Goal: Task Accomplishment & Management: Complete application form

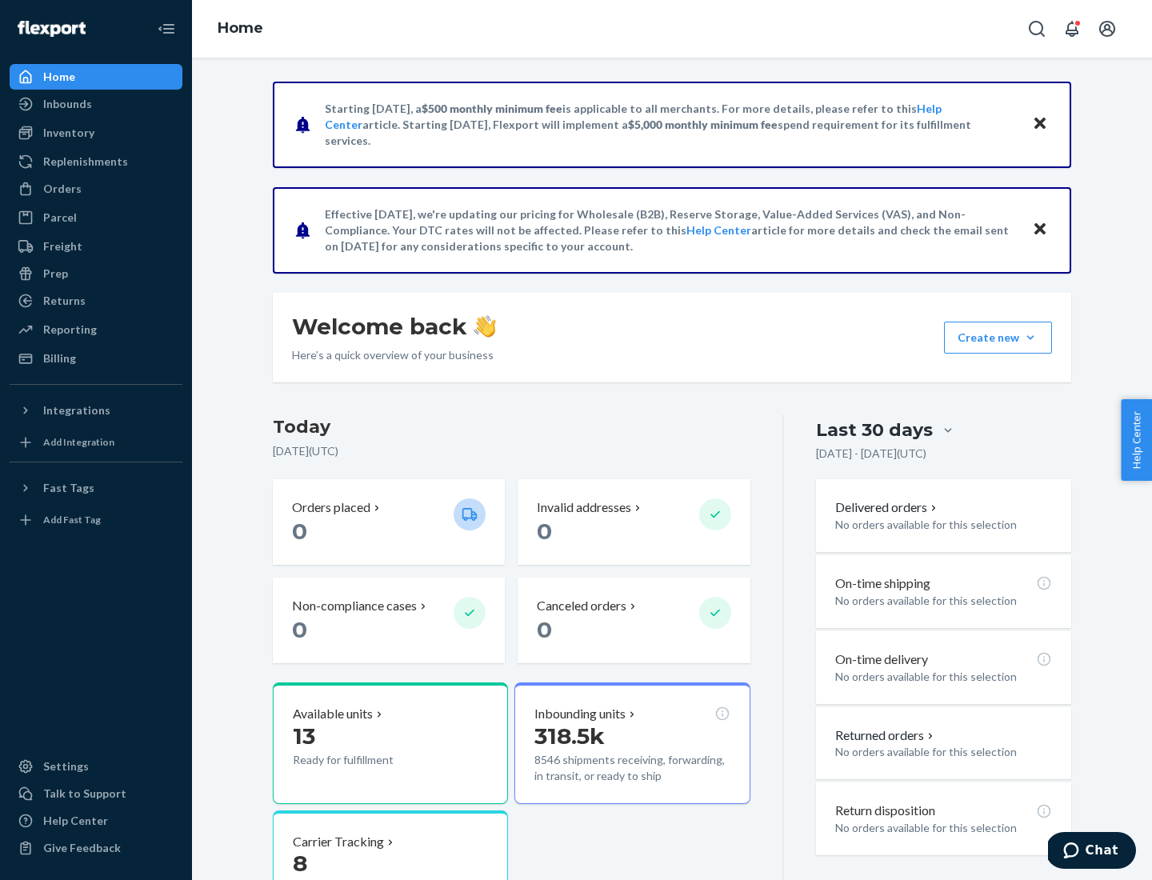
click at [1030, 338] on button "Create new Create new inbound Create new order Create new product" at bounding box center [998, 338] width 108 height 32
click at [96, 104] on div "Inbounds" at bounding box center [96, 104] width 170 height 22
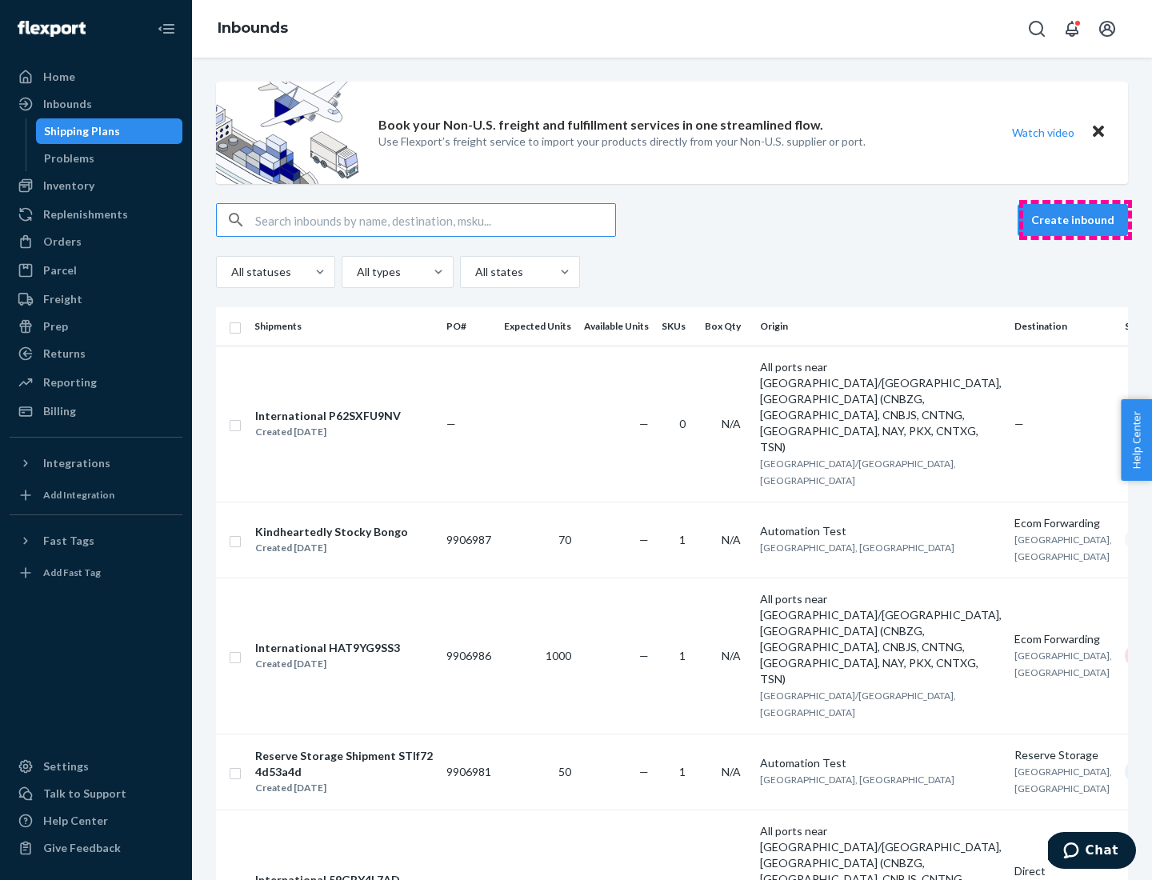
click at [1075, 220] on button "Create inbound" at bounding box center [1073, 220] width 110 height 32
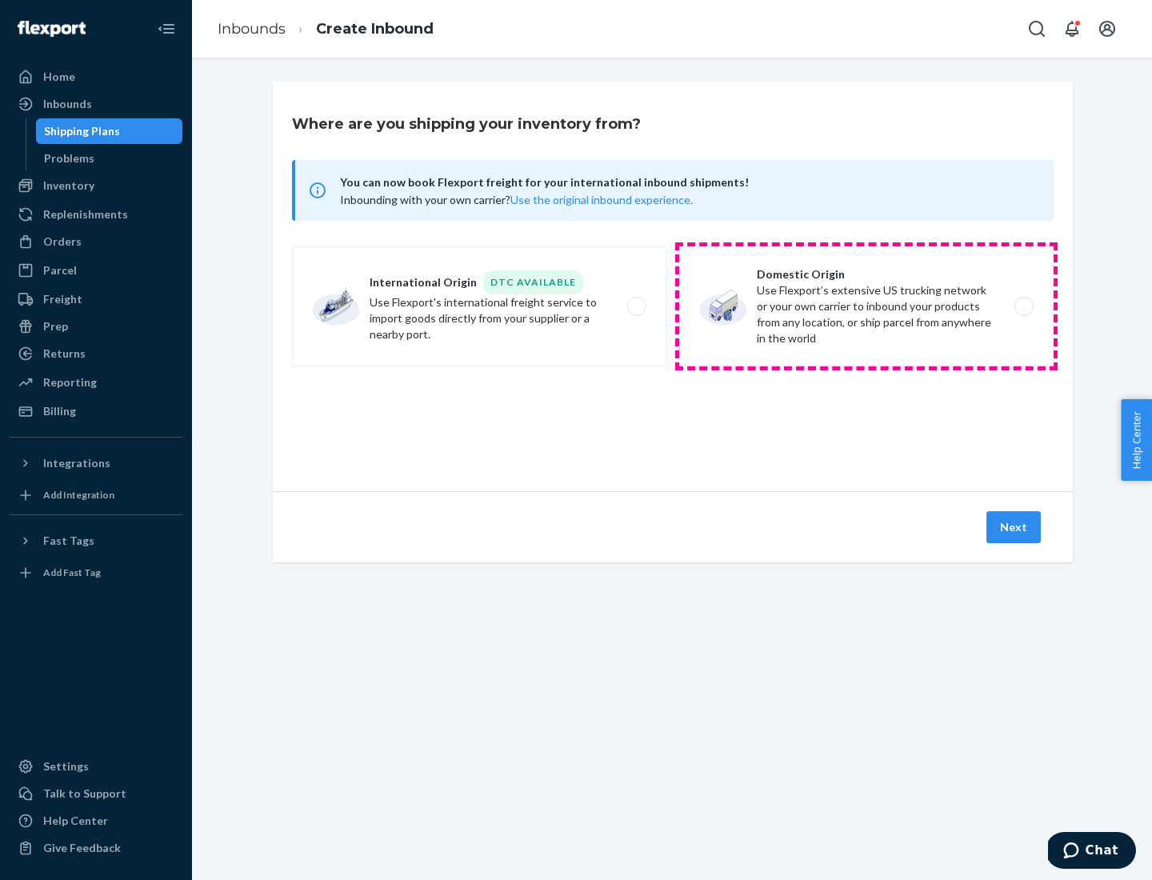
click at [866, 306] on label "Domestic Origin Use Flexport’s extensive US trucking network or your own carrie…" at bounding box center [866, 306] width 374 height 120
click at [1023, 306] on input "Domestic Origin Use Flexport’s extensive US trucking network or your own carrie…" at bounding box center [1028, 307] width 10 height 10
radio input "true"
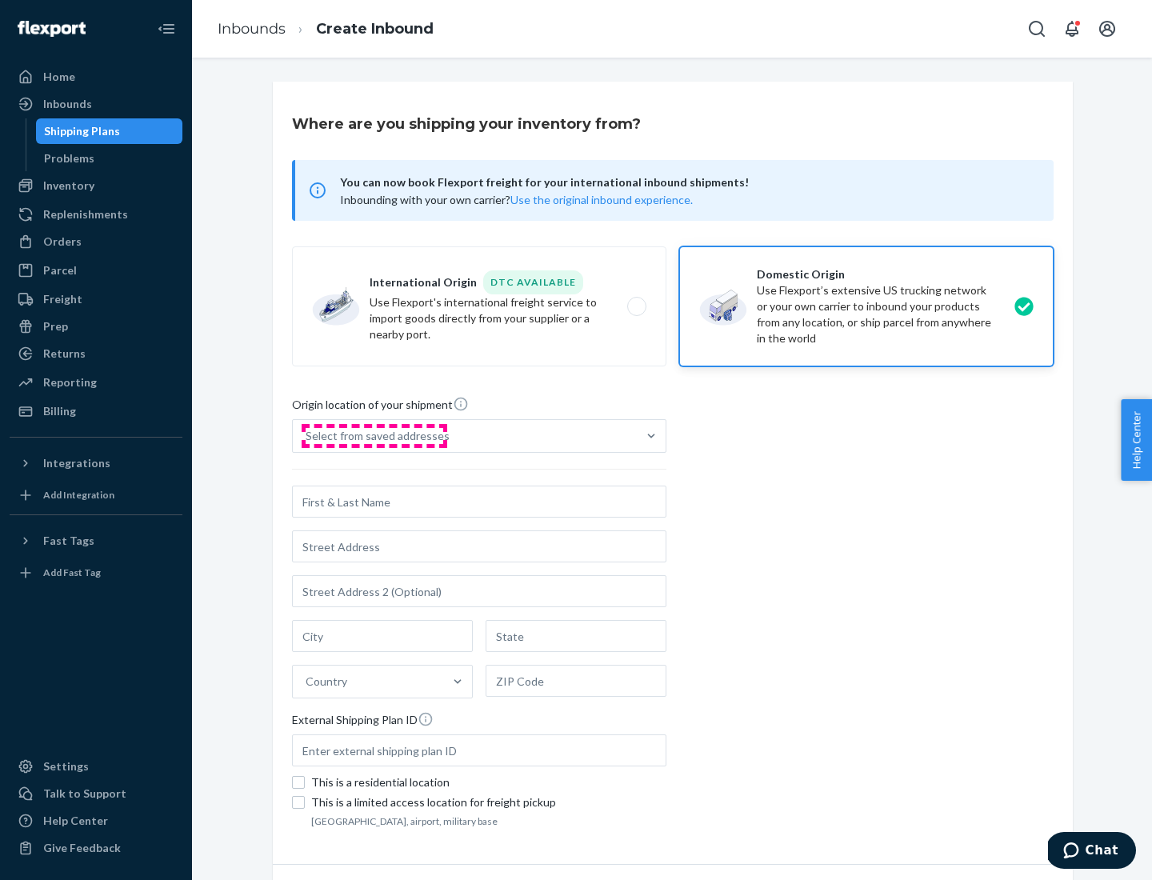
click at [374, 436] on div "Select from saved addresses" at bounding box center [378, 436] width 144 height 16
click at [307, 436] on input "Select from saved addresses" at bounding box center [307, 436] width 2 height 16
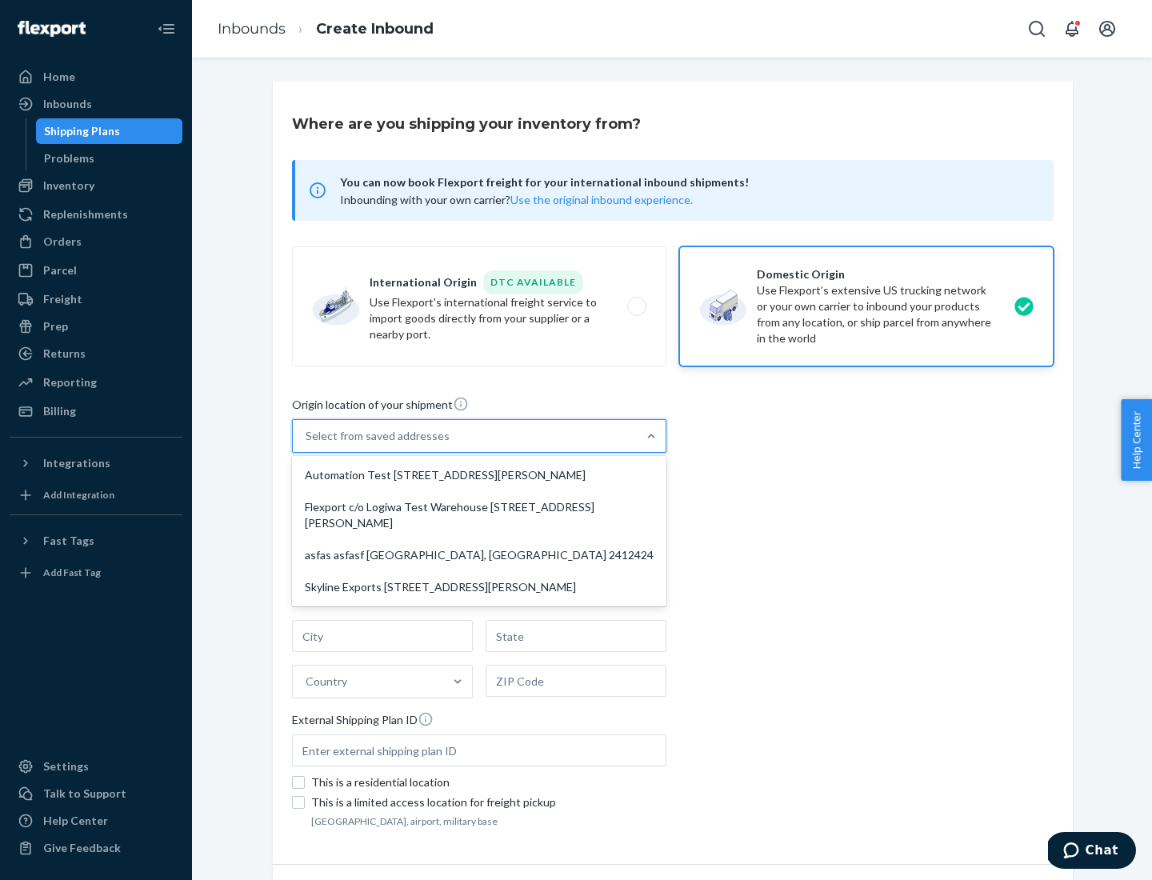
scroll to position [6, 0]
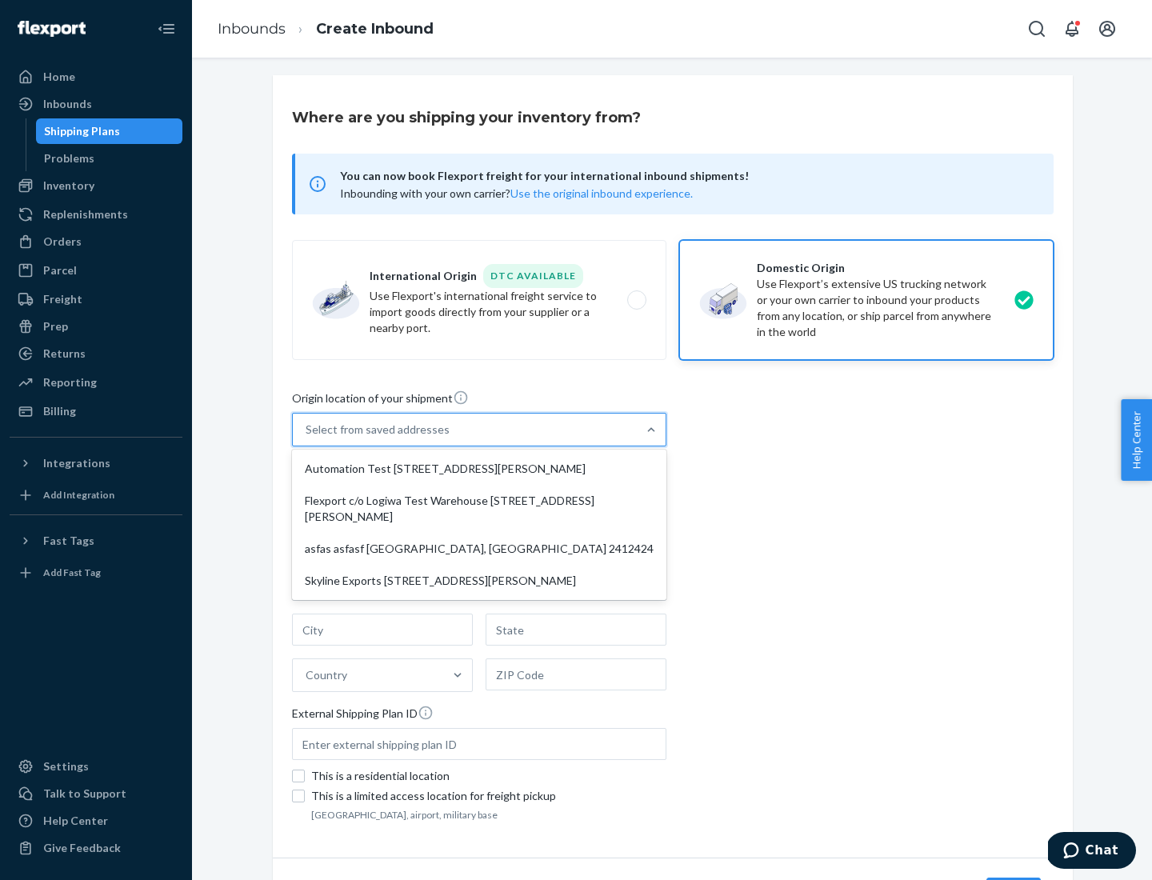
click at [479, 469] on div "Automation Test [STREET_ADDRESS][PERSON_NAME]" at bounding box center [479, 469] width 368 height 32
click at [307, 438] on input "option Automation Test [STREET_ADDRESS][PERSON_NAME] focused, 1 of 4. 4 results…" at bounding box center [307, 430] width 2 height 16
type input "Automation Test"
type input "9th Floor"
type input "[GEOGRAPHIC_DATA]"
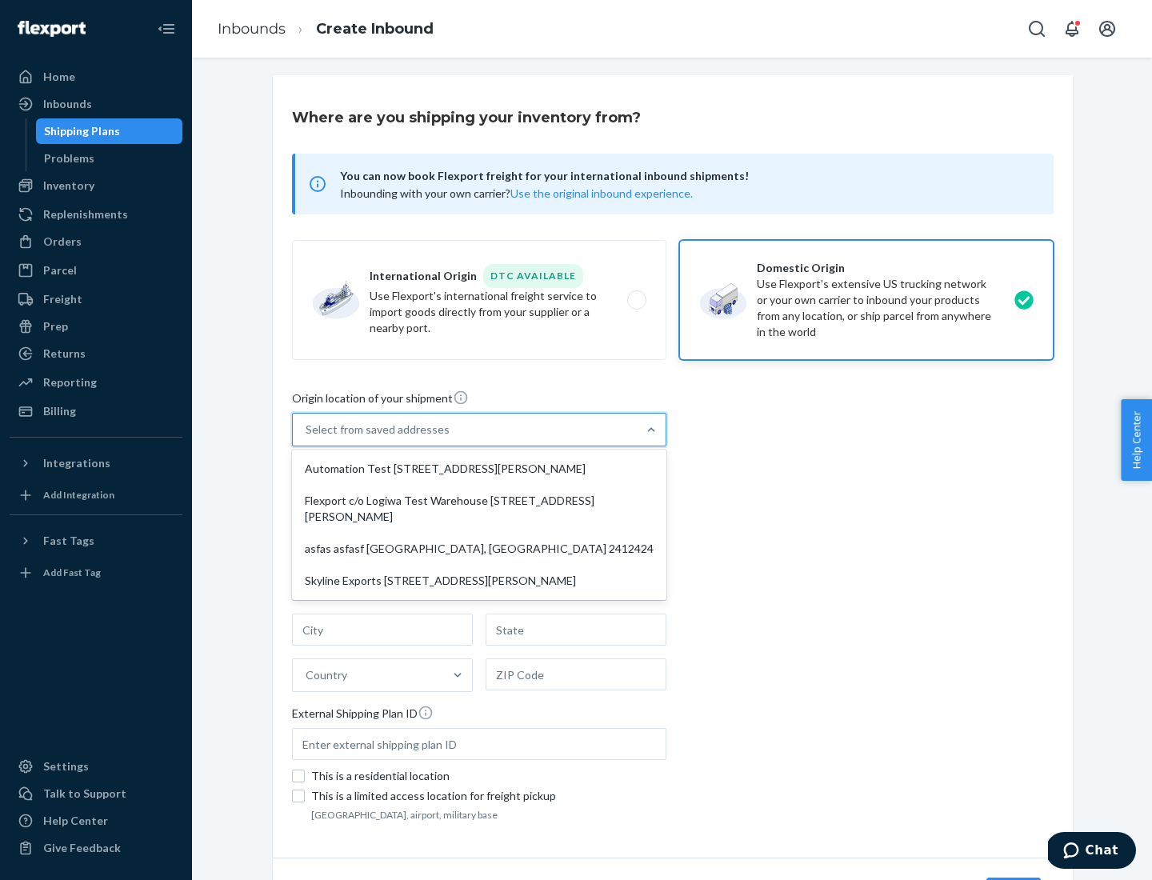
type input "CA"
type input "94104"
type input "[STREET_ADDRESS][PERSON_NAME]"
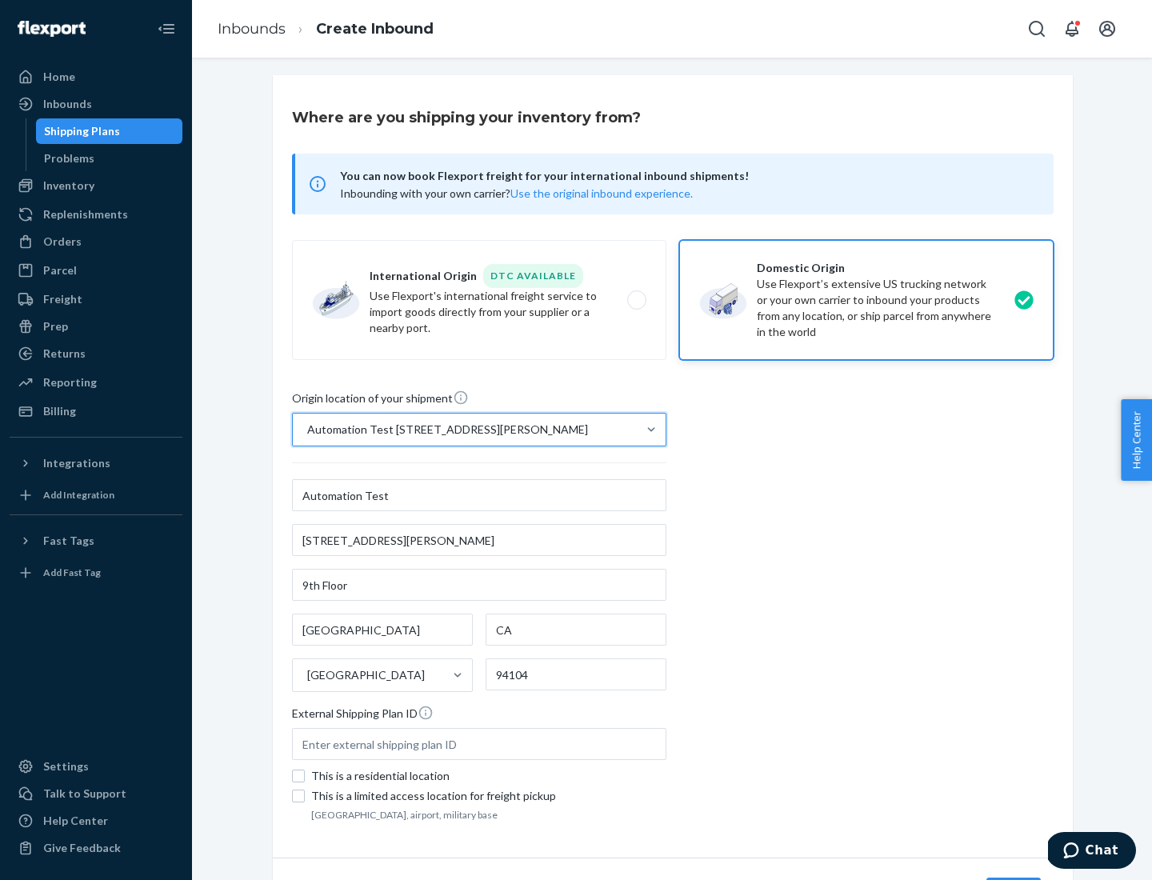
scroll to position [94, 0]
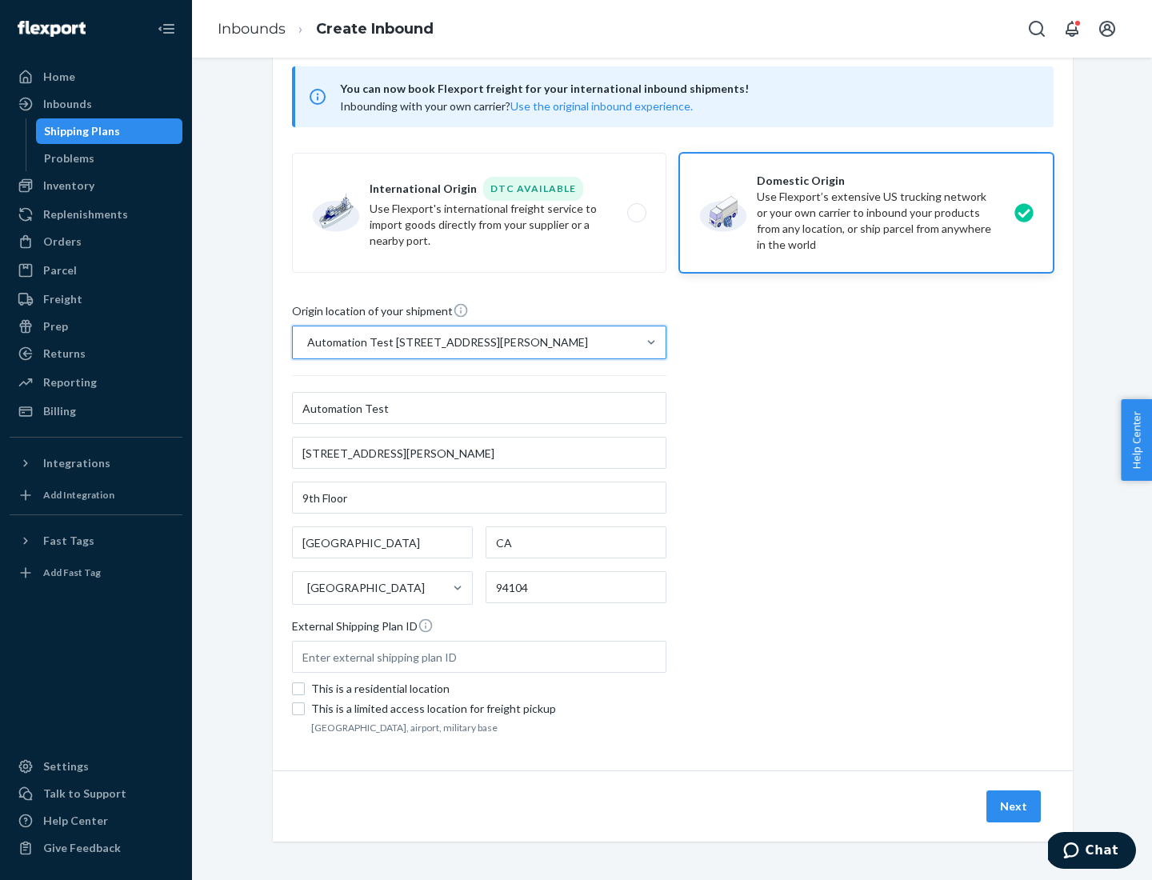
click at [1014, 806] on button "Next" at bounding box center [1013, 806] width 54 height 32
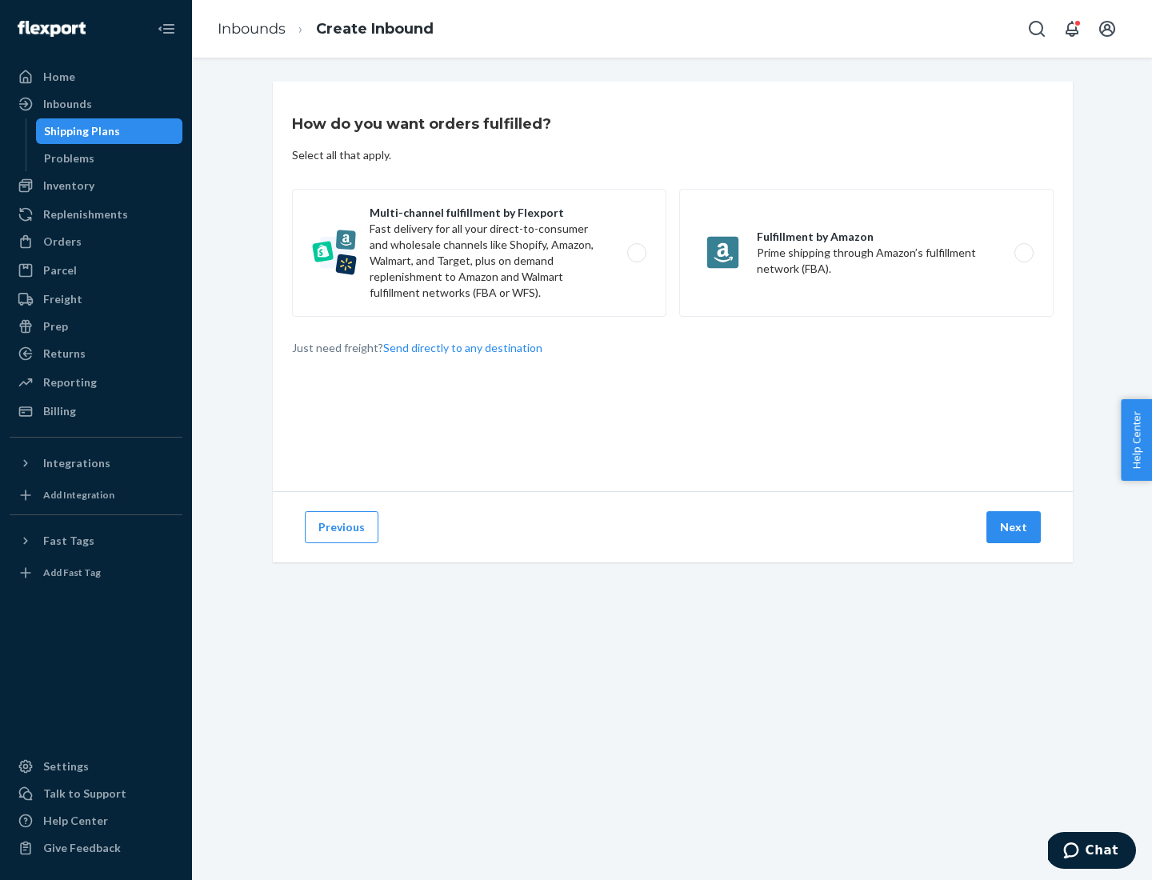
click at [479, 253] on label "Multi-channel fulfillment by Flexport Fast delivery for all your direct-to-cons…" at bounding box center [479, 253] width 374 height 128
click at [636, 253] on input "Multi-channel fulfillment by Flexport Fast delivery for all your direct-to-cons…" at bounding box center [641, 253] width 10 height 10
radio input "true"
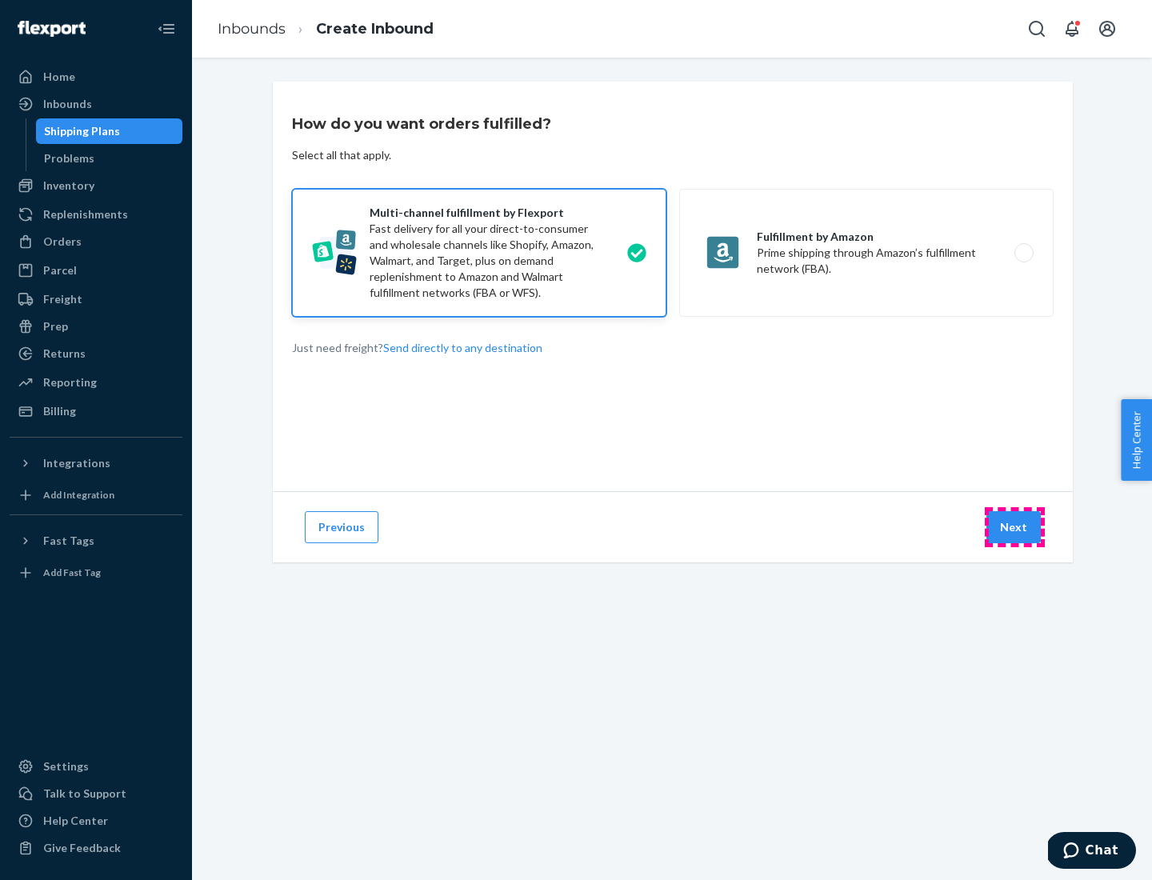
click at [1014, 527] on button "Next" at bounding box center [1013, 527] width 54 height 32
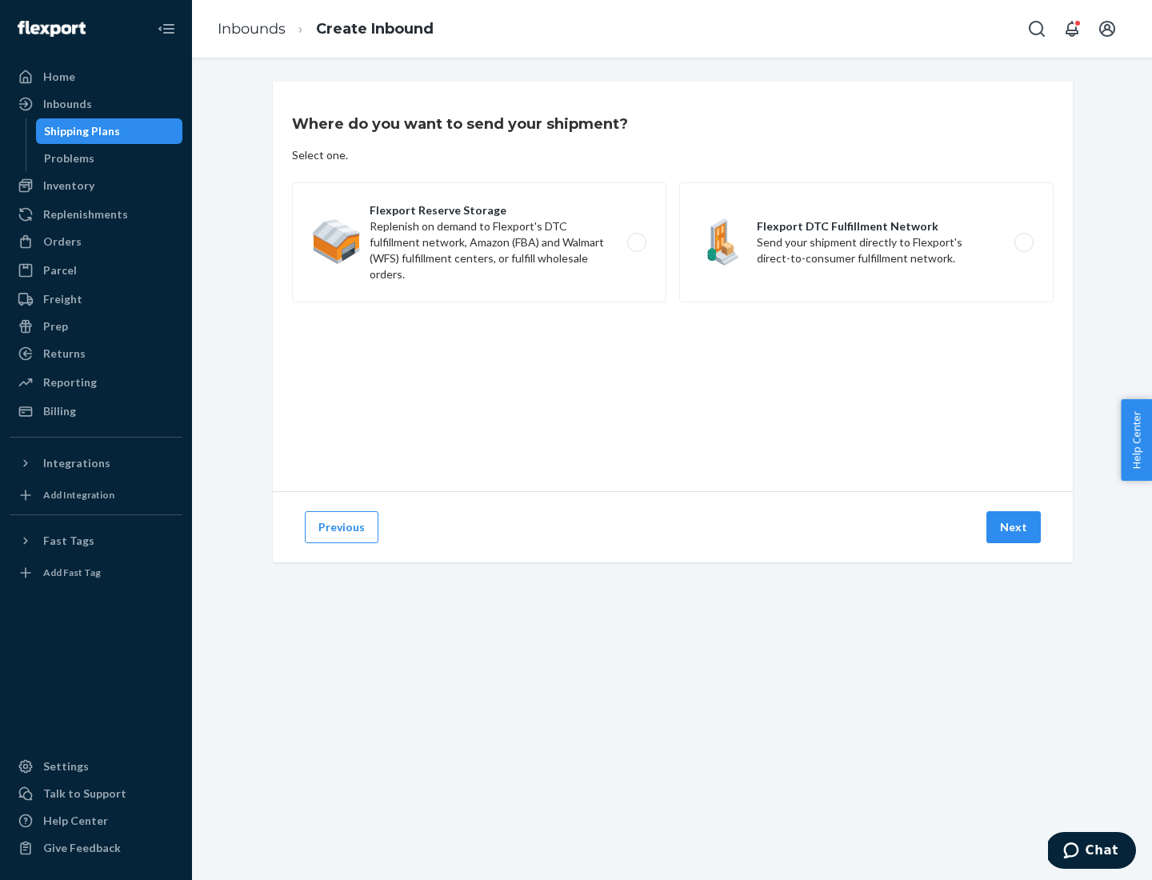
click at [866, 242] on label "Flexport DTC Fulfillment Network Send your shipment directly to Flexport's dire…" at bounding box center [866, 242] width 374 height 120
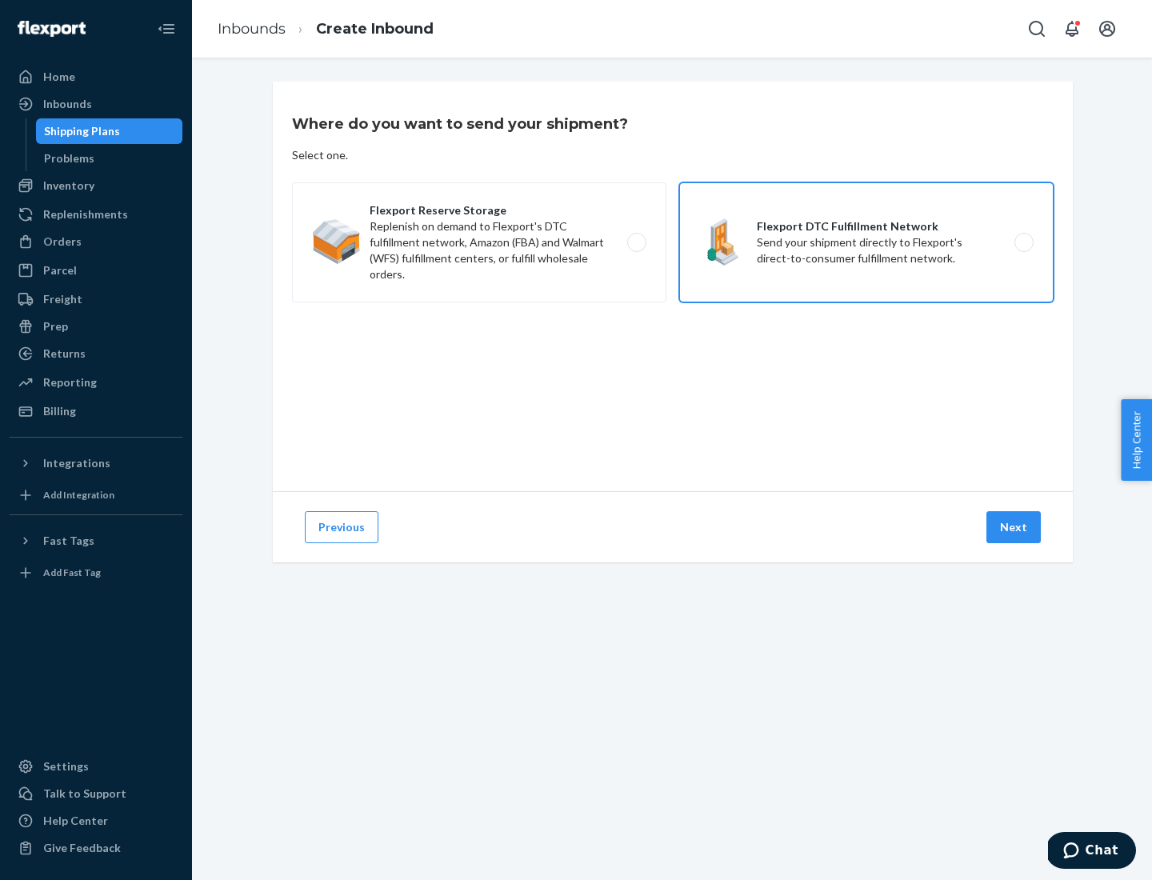
click at [1023, 242] on input "Flexport DTC Fulfillment Network Send your shipment directly to Flexport's dire…" at bounding box center [1028, 243] width 10 height 10
radio input "true"
click at [1014, 527] on button "Next" at bounding box center [1013, 527] width 54 height 32
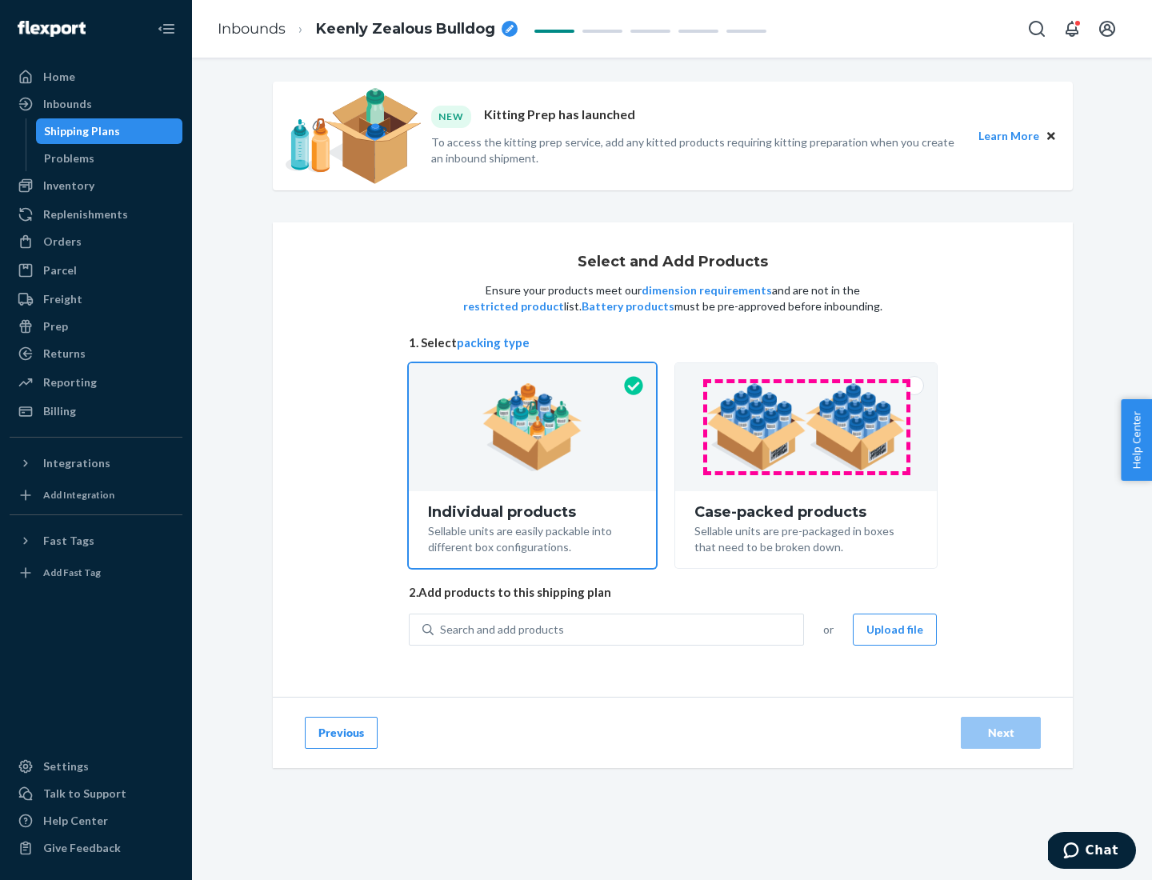
click at [806, 427] on img at bounding box center [805, 427] width 199 height 88
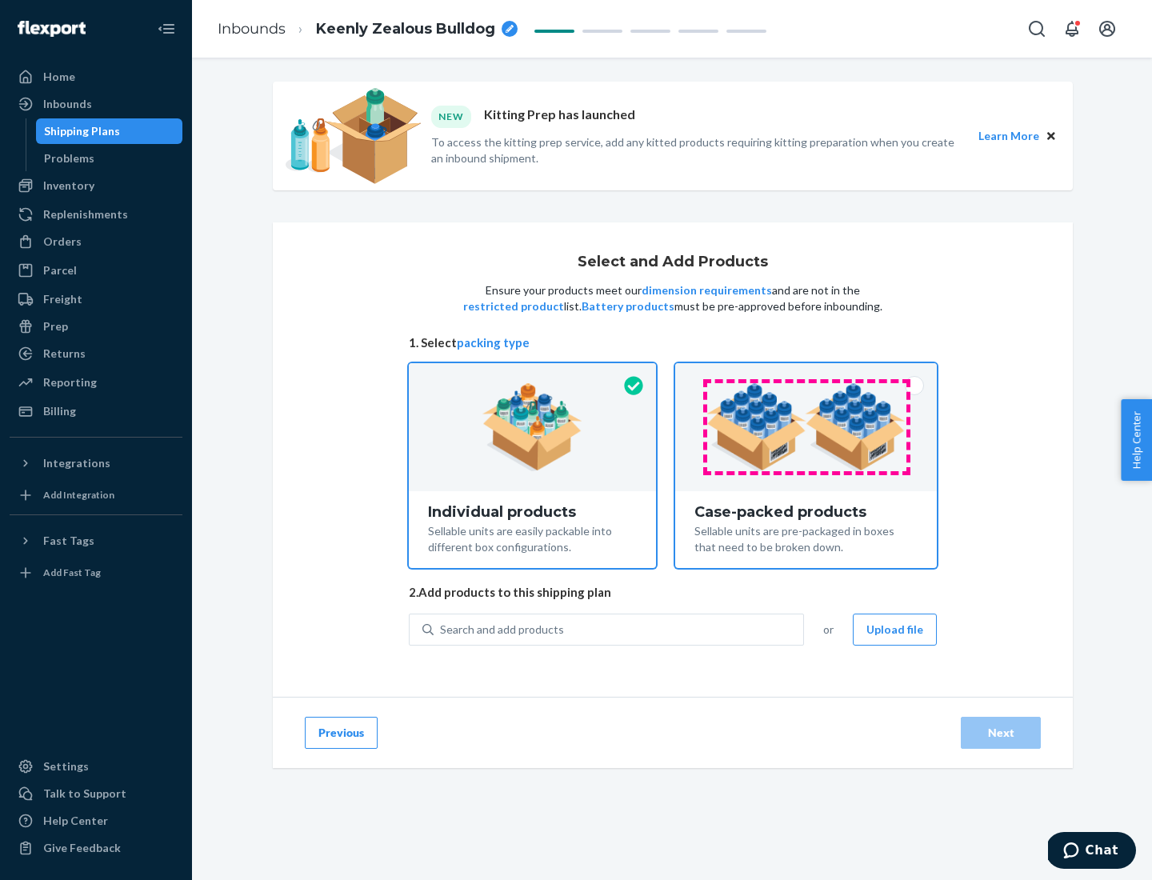
click at [806, 374] on input "Case-packed products Sellable units are pre-packaged in boxes that need to be b…" at bounding box center [806, 368] width 10 height 10
radio input "true"
radio input "false"
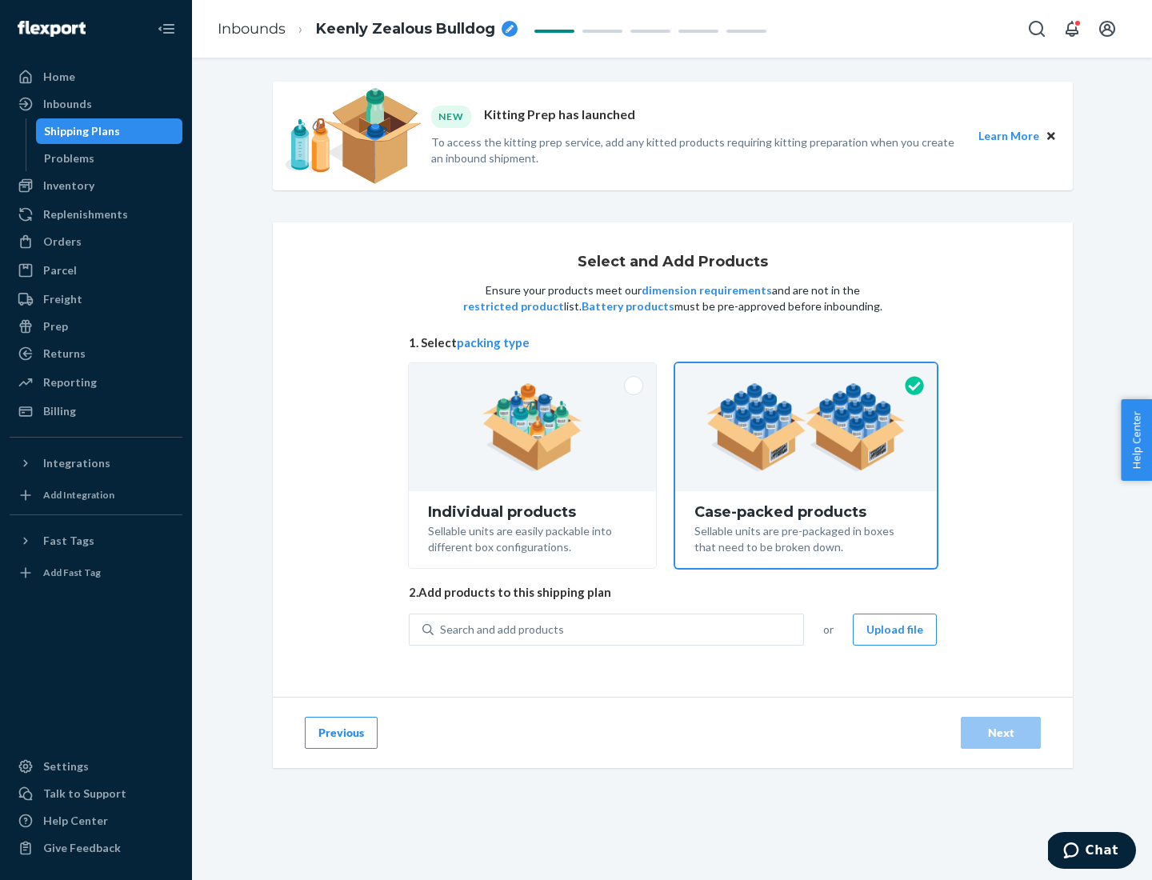
click at [619, 629] on div "Search and add products" at bounding box center [619, 629] width 370 height 29
click at [442, 629] on input "Search and add products" at bounding box center [441, 630] width 2 height 16
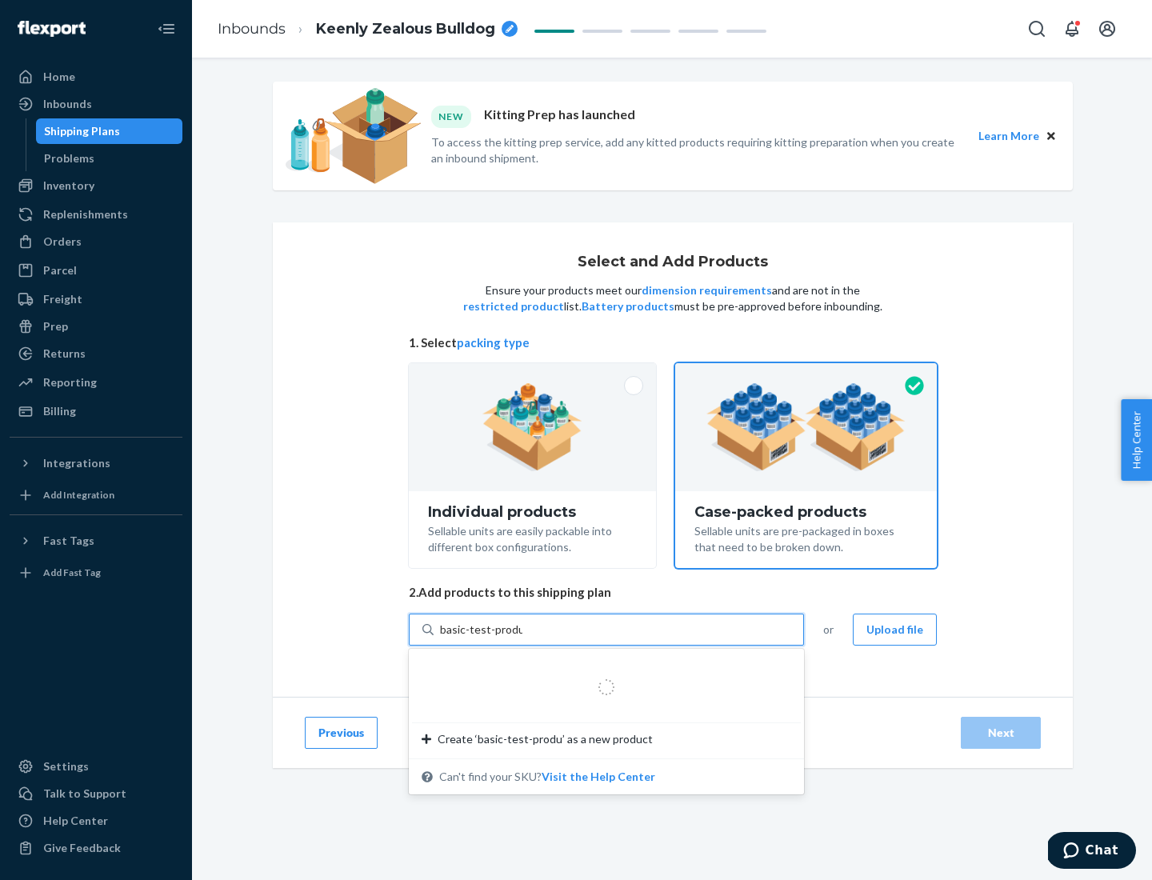
type input "basic-test-product-1"
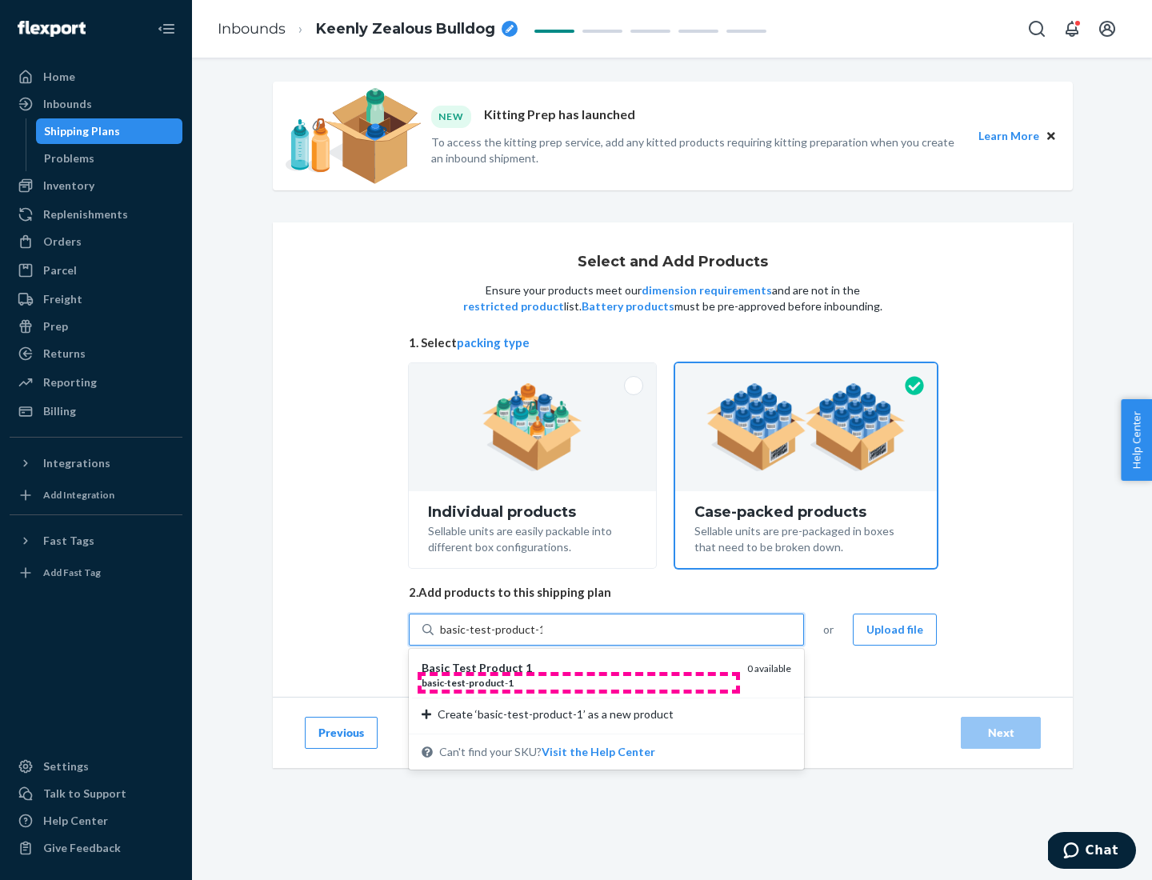
click at [578, 682] on div "basic - test - product - 1" at bounding box center [578, 683] width 313 height 14
click at [542, 638] on input "basic-test-product-1" at bounding box center [491, 630] width 102 height 16
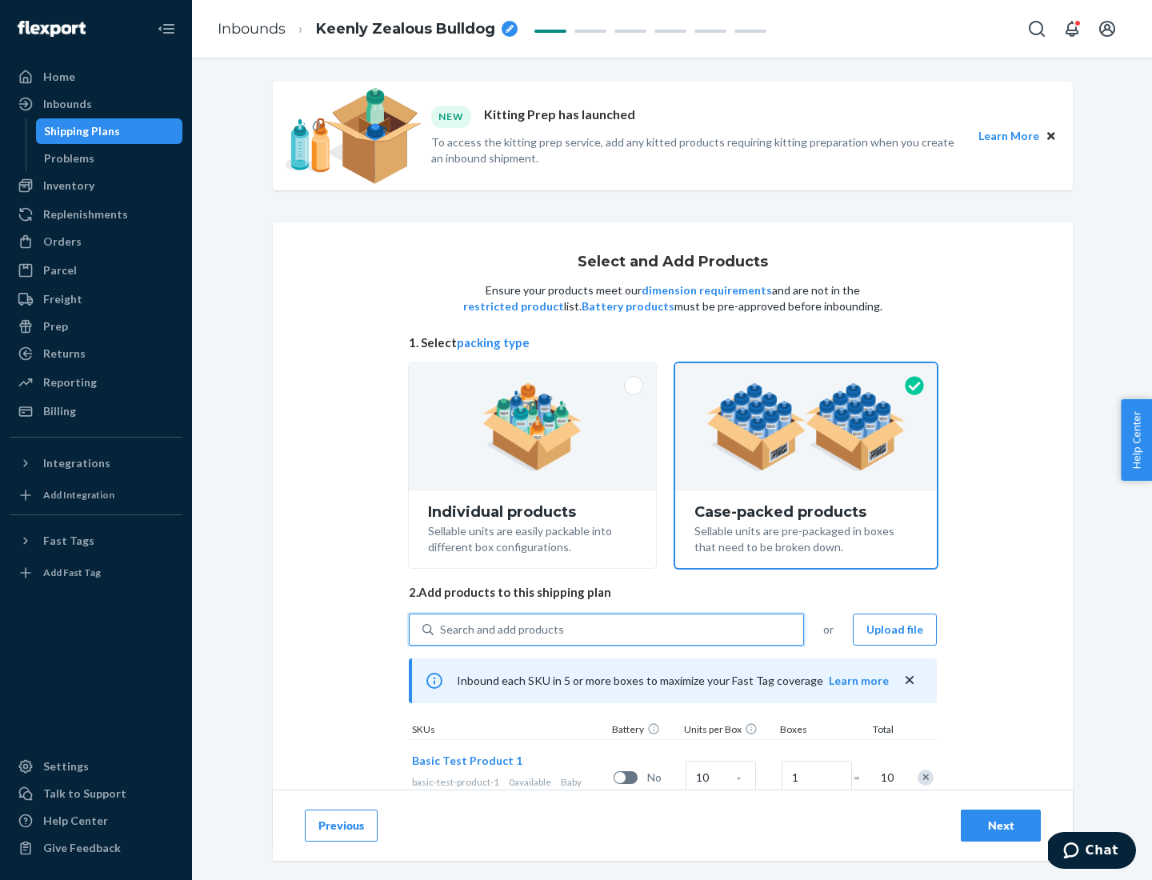
scroll to position [58, 0]
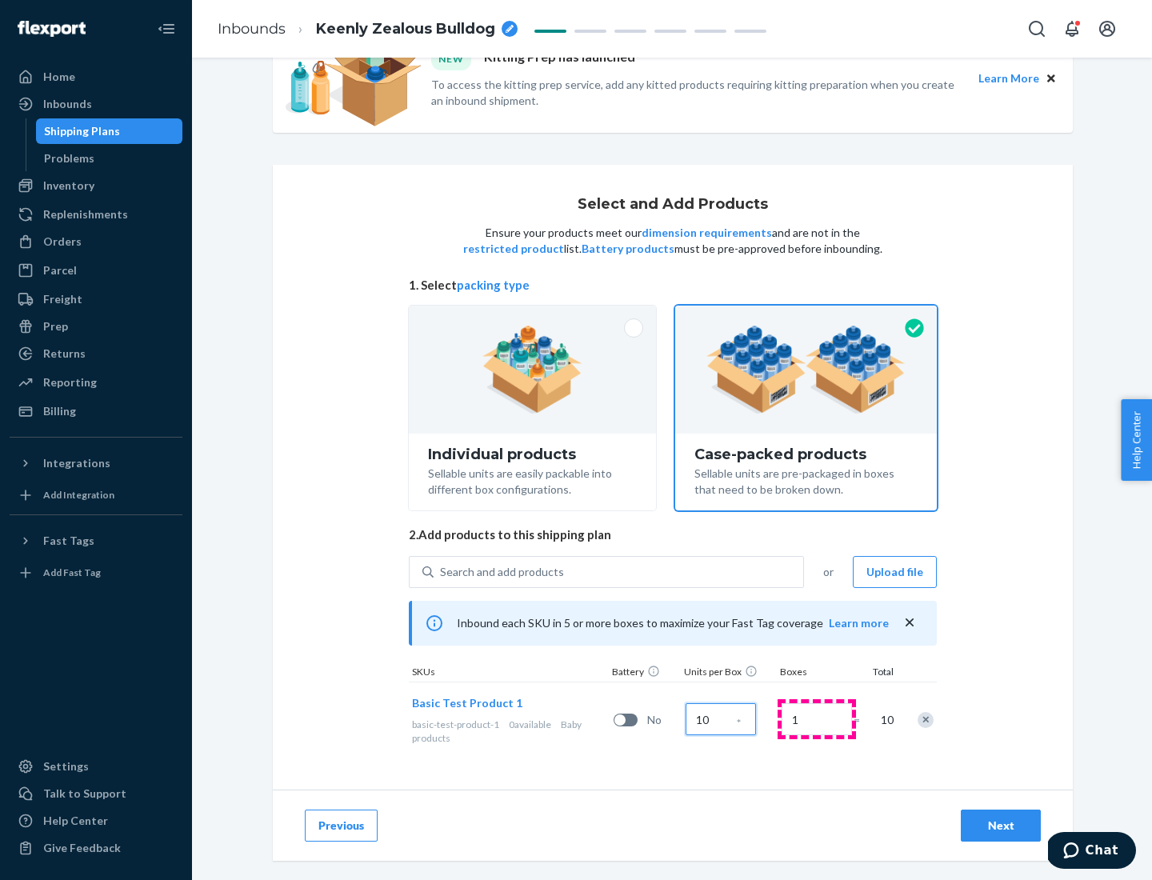
type input "10"
type input "7"
click at [1001, 826] on div "Next" at bounding box center [1000, 826] width 53 height 16
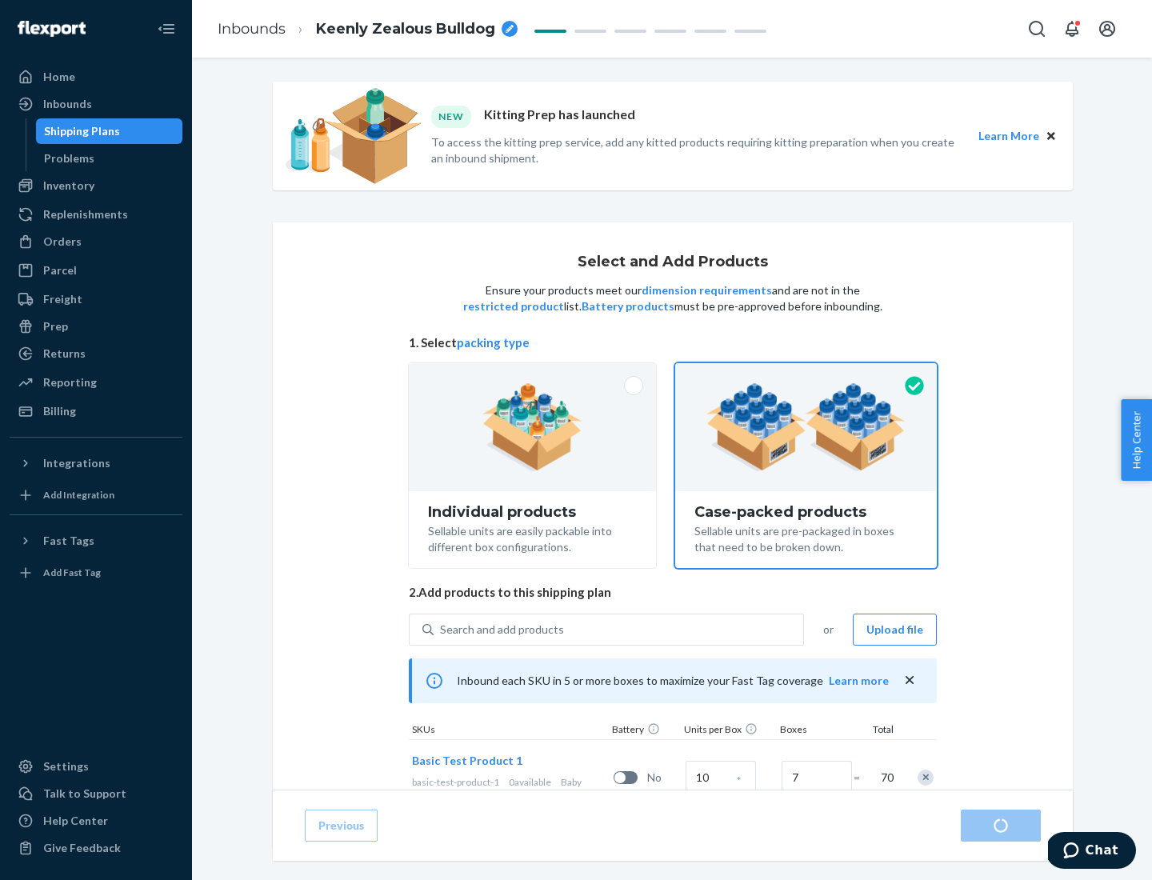
radio input "true"
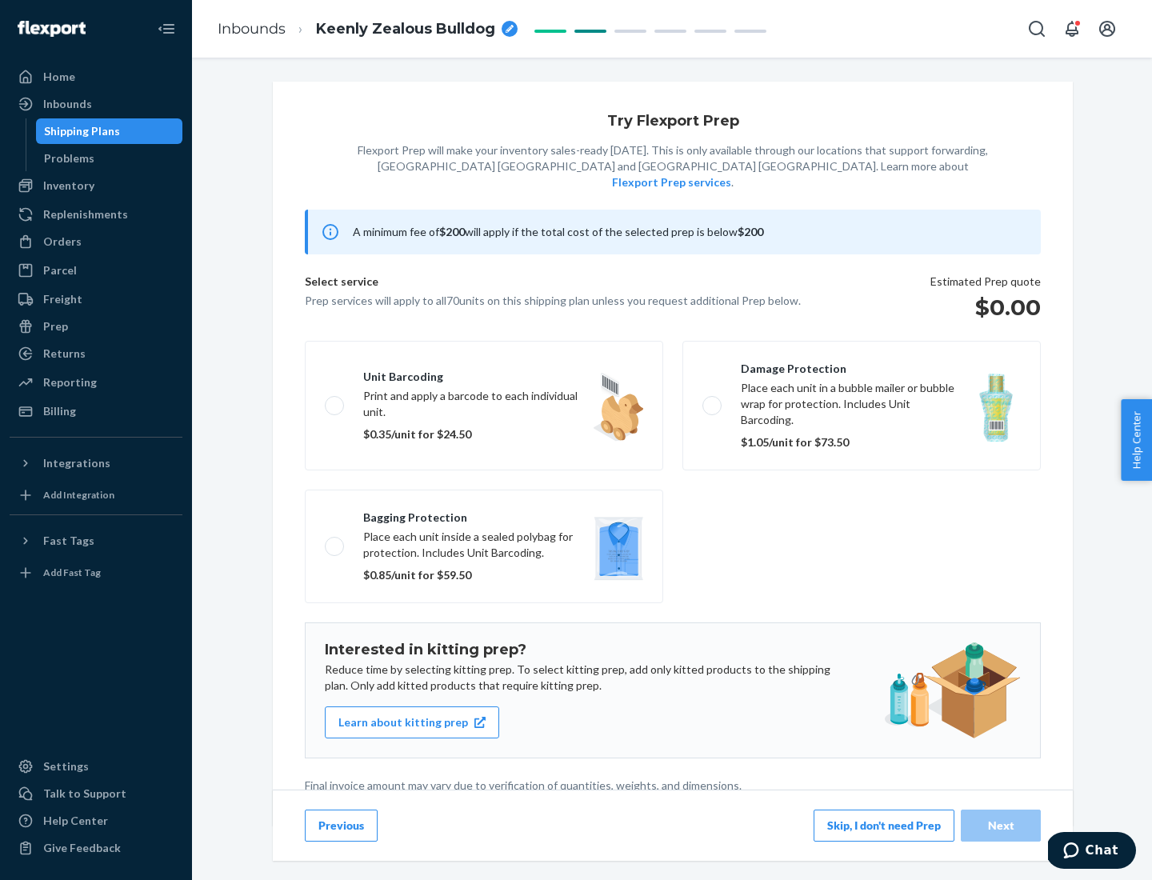
scroll to position [4, 0]
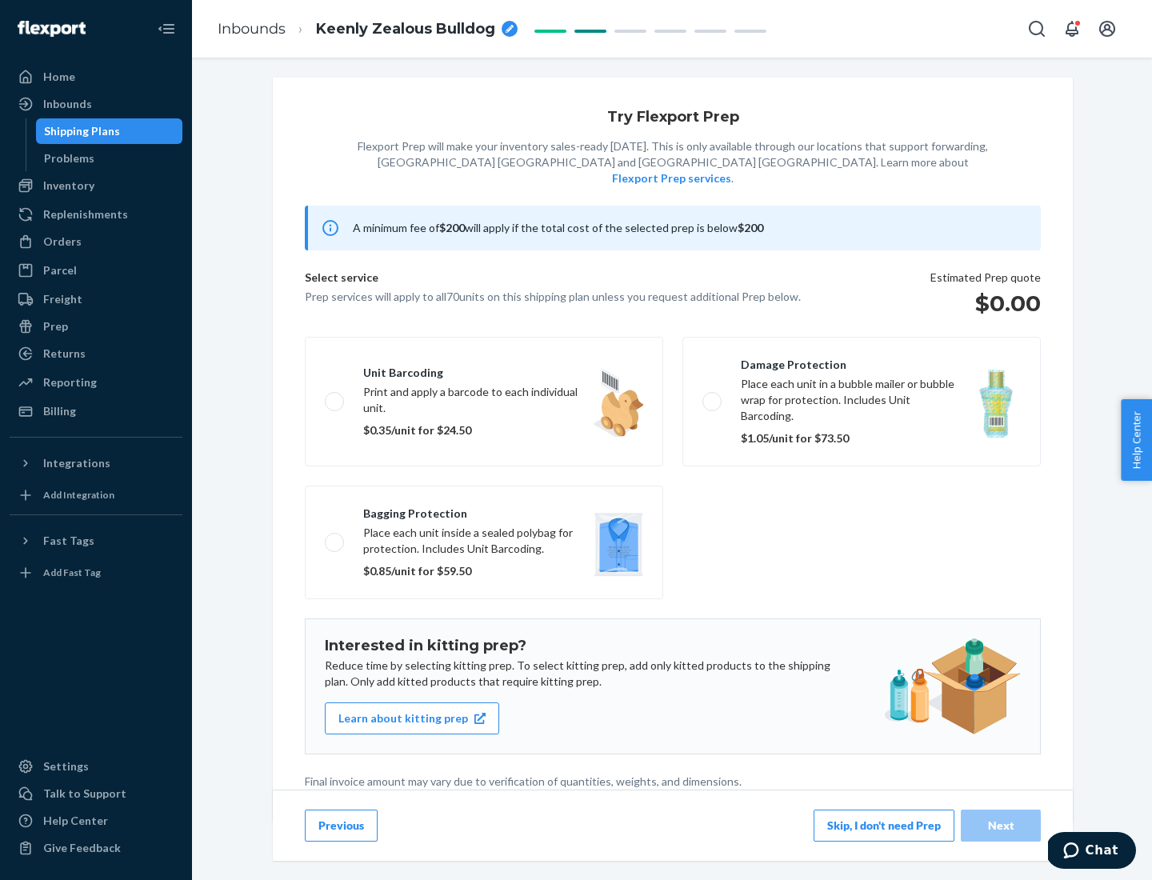
click at [484, 510] on label "Bagging protection Place each unit inside a sealed polybag for protection. Incl…" at bounding box center [484, 543] width 358 height 114
click at [335, 537] on input "Bagging protection Place each unit inside a sealed polybag for protection. Incl…" at bounding box center [330, 542] width 10 height 10
checkbox input "true"
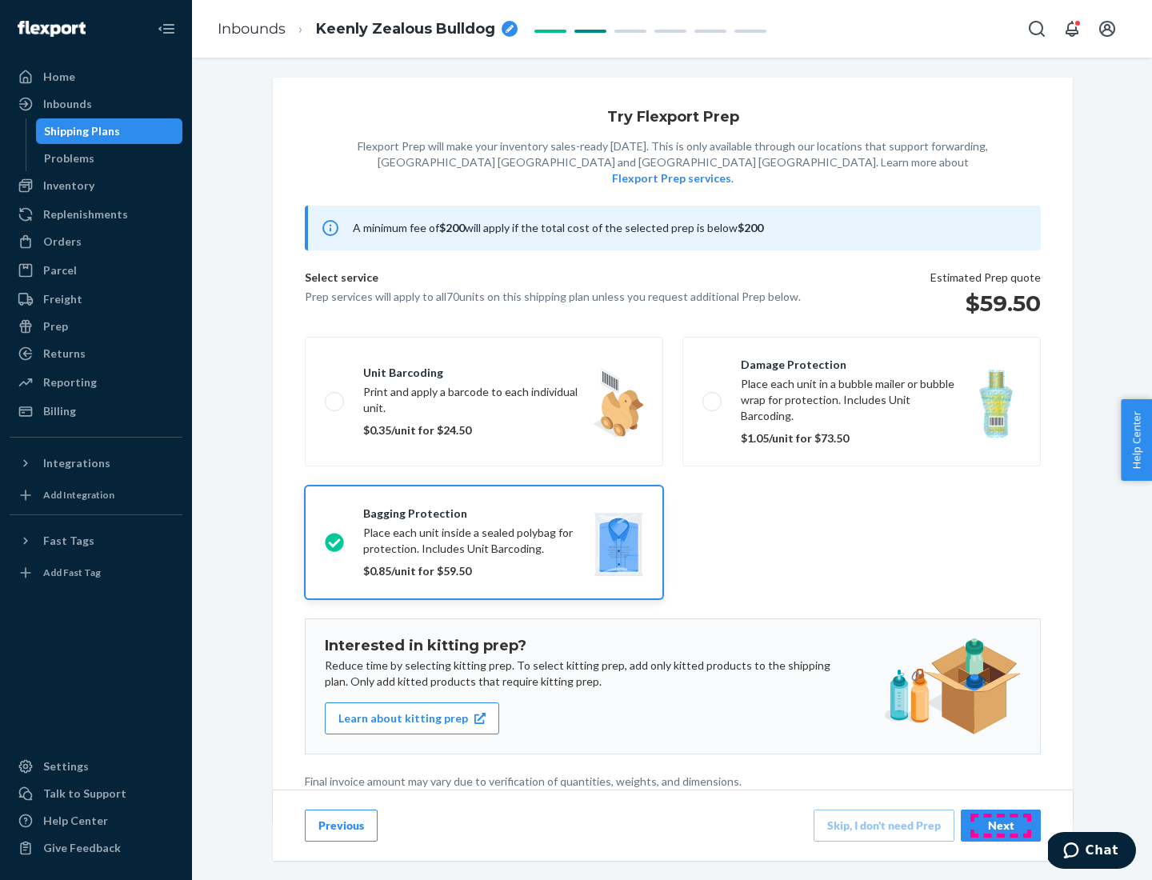
click at [1001, 825] on div "Next" at bounding box center [1000, 826] width 53 height 16
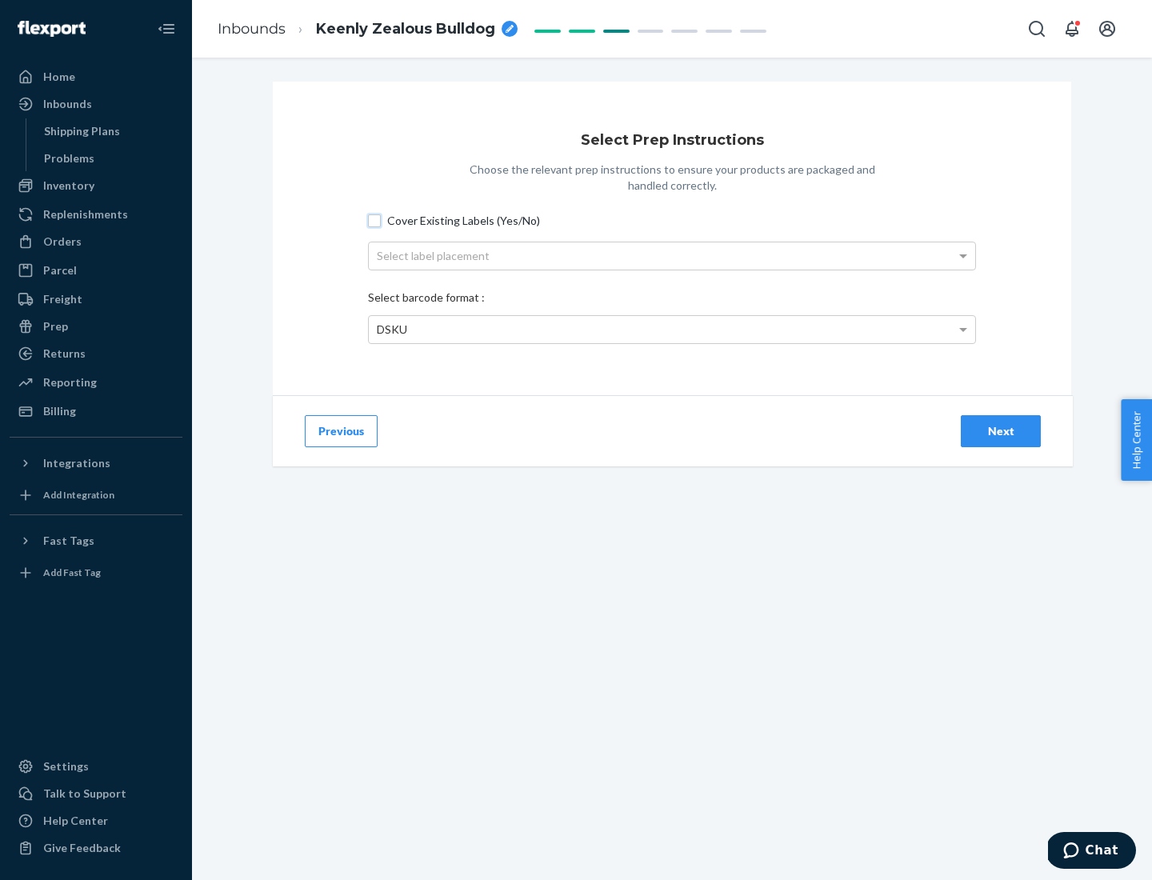
click at [374, 220] on input "Cover Existing Labels (Yes/No)" at bounding box center [374, 220] width 13 height 13
checkbox input "true"
click at [672, 255] on div "Select label placement" at bounding box center [672, 255] width 606 height 27
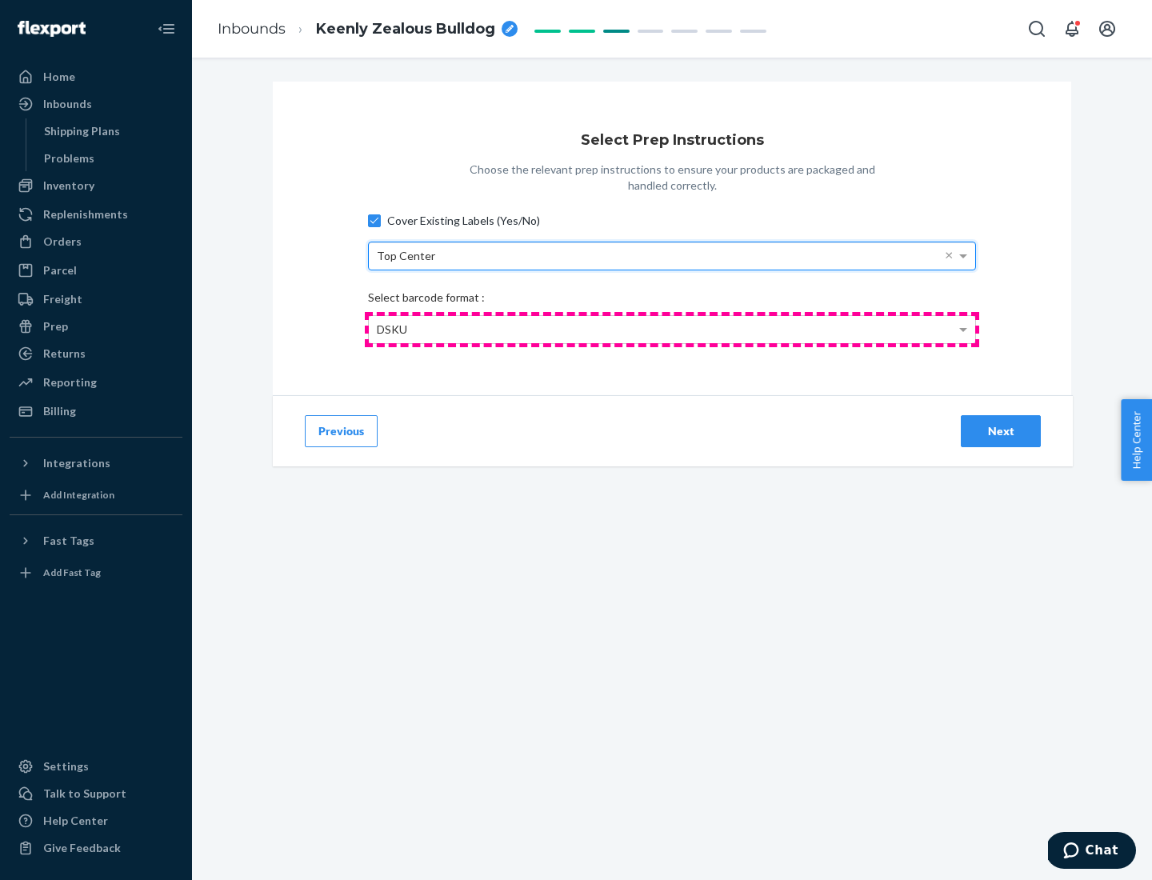
click at [672, 329] on div "DSKU" at bounding box center [672, 329] width 606 height 27
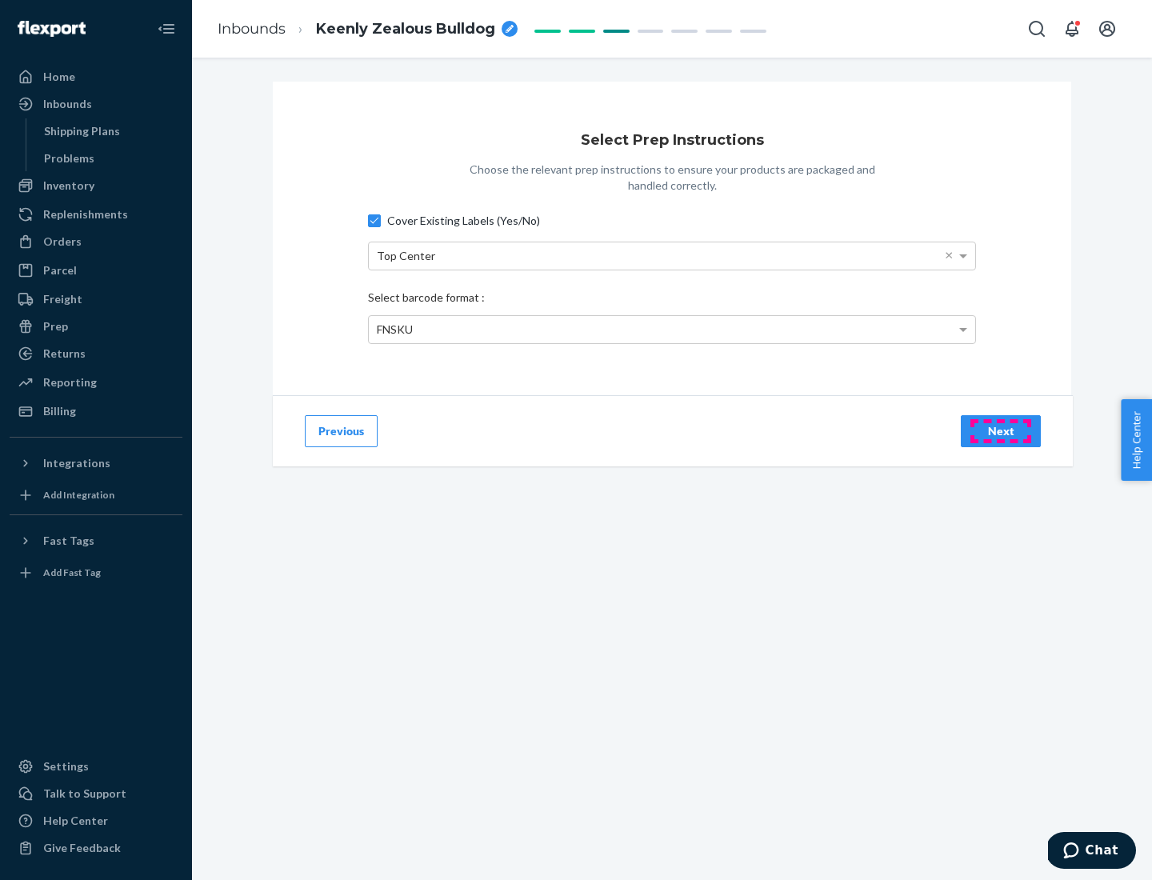
click at [1001, 430] on div "Next" at bounding box center [1000, 431] width 53 height 16
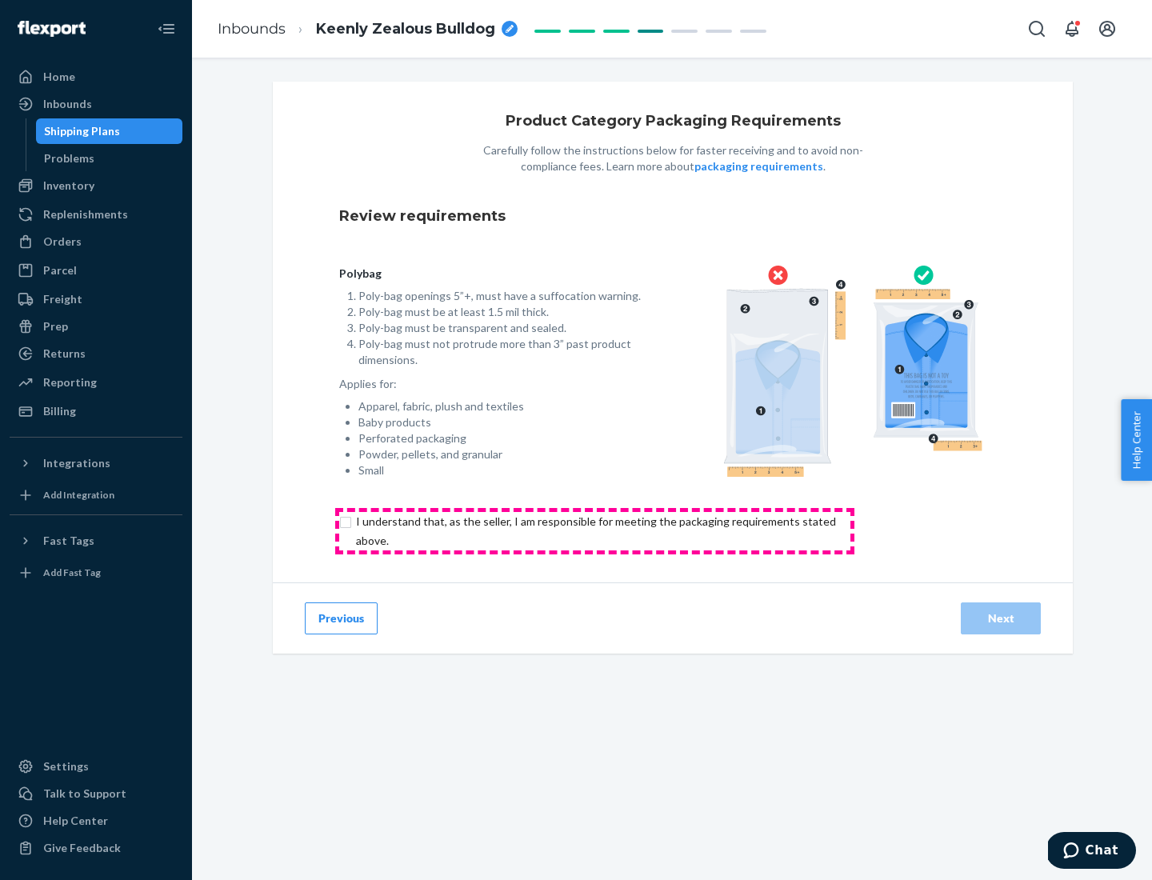
click at [594, 530] on input "checkbox" at bounding box center [605, 531] width 532 height 38
checkbox input "true"
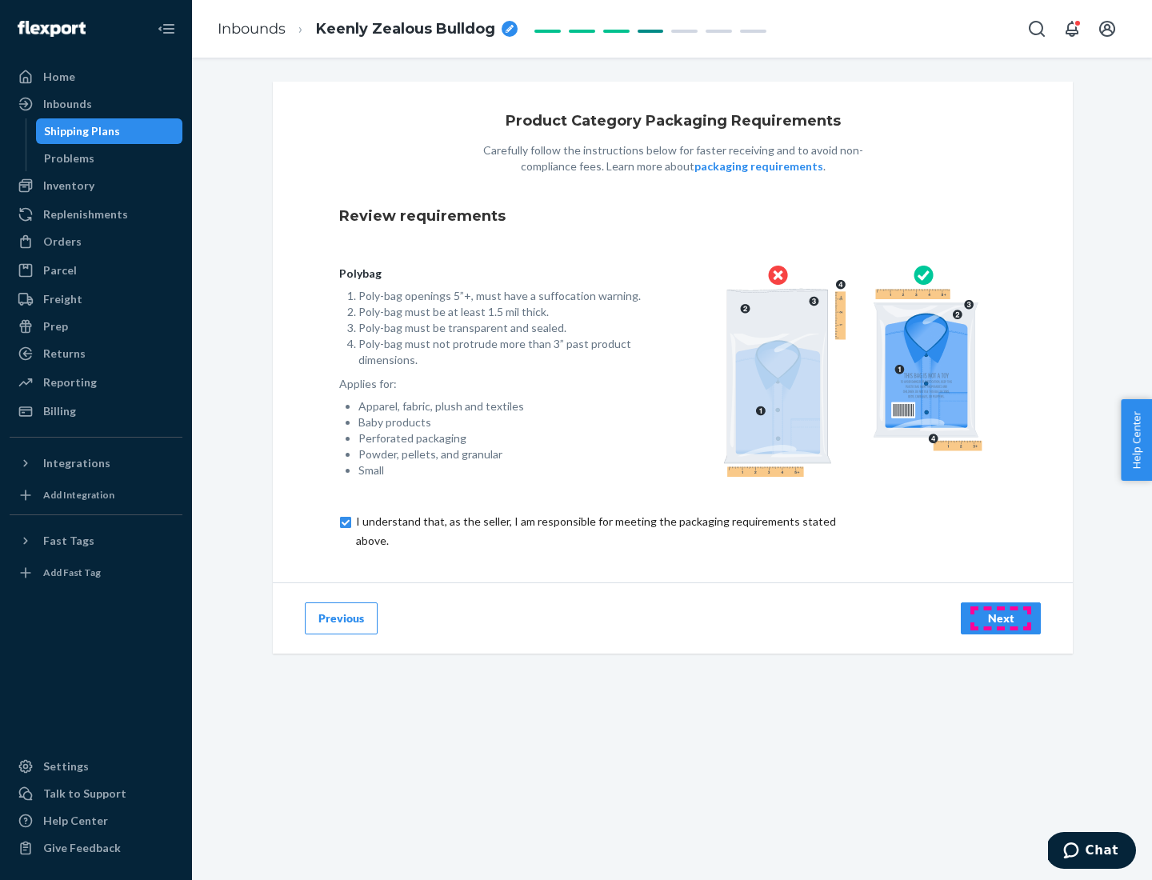
click at [1001, 618] on div "Next" at bounding box center [1000, 618] width 53 height 16
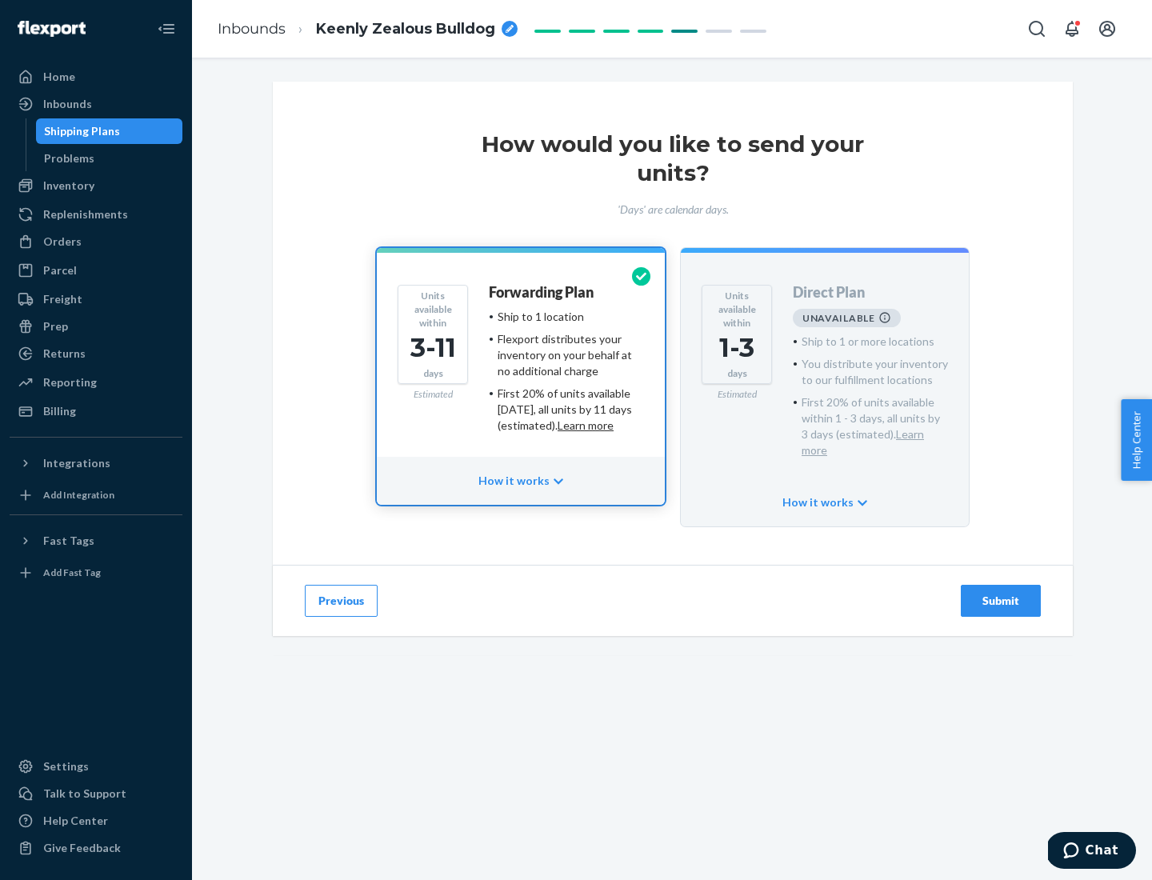
click at [542, 292] on h4 "Forwarding Plan" at bounding box center [541, 293] width 105 height 16
click at [1001, 593] on div "Submit" at bounding box center [1000, 601] width 53 height 16
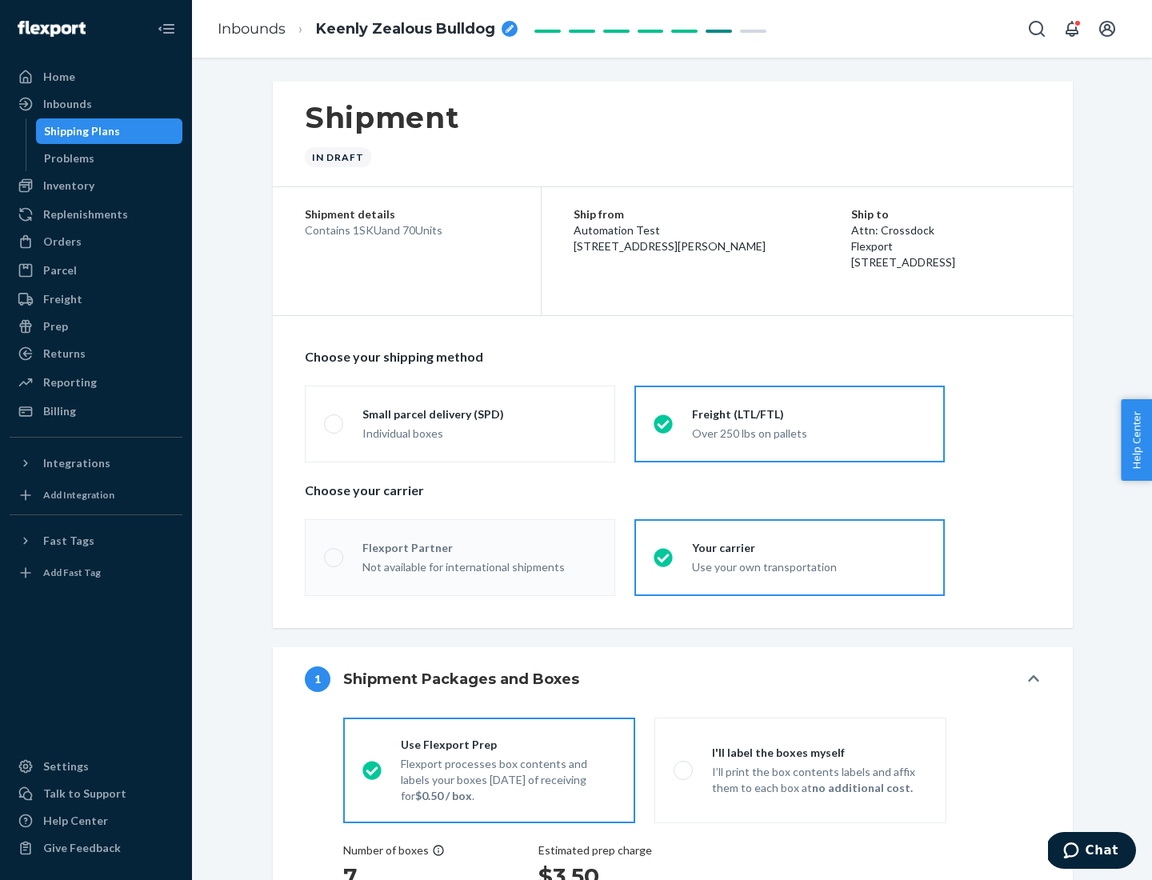
radio input "true"
radio input "false"
radio input "true"
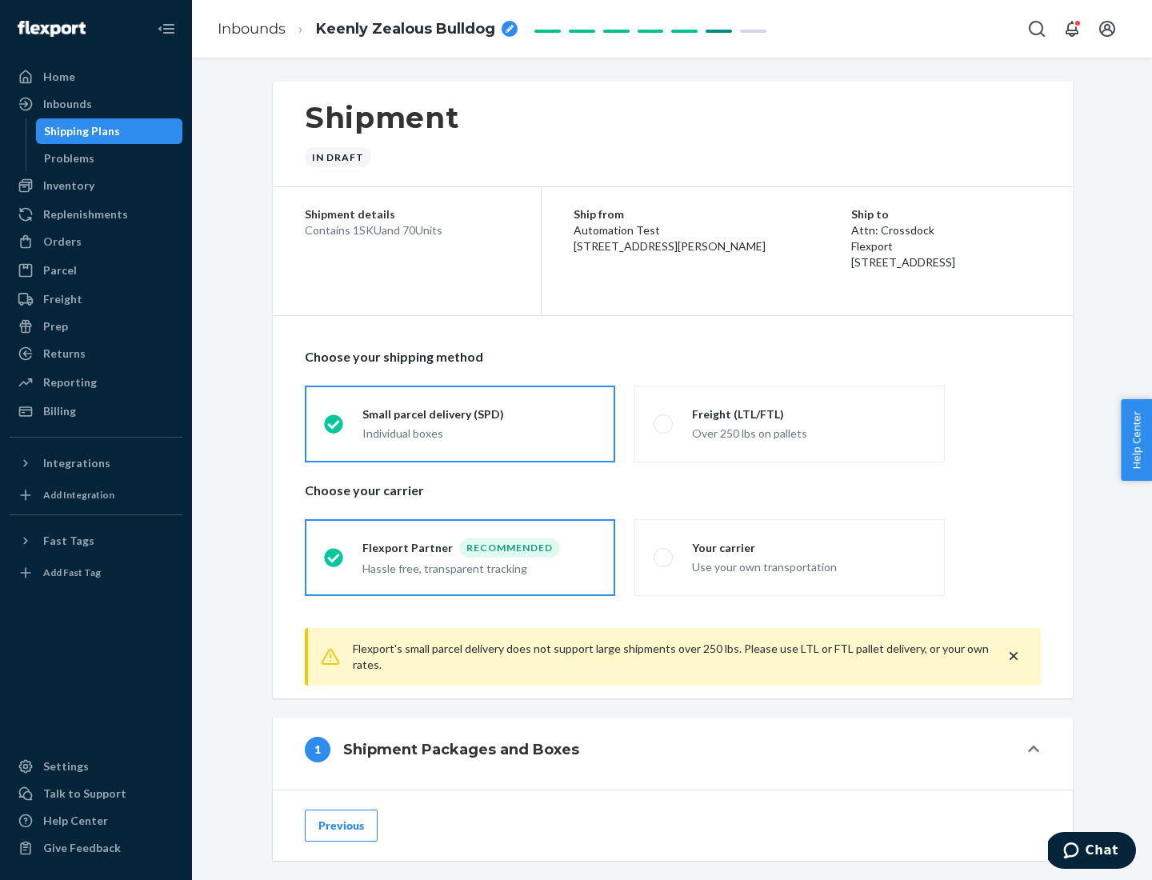
click at [479, 431] on div "Individual boxes" at bounding box center [479, 434] width 234 height 16
click at [334, 429] on input "Small parcel delivery (SPD) Individual boxes" at bounding box center [329, 423] width 10 height 10
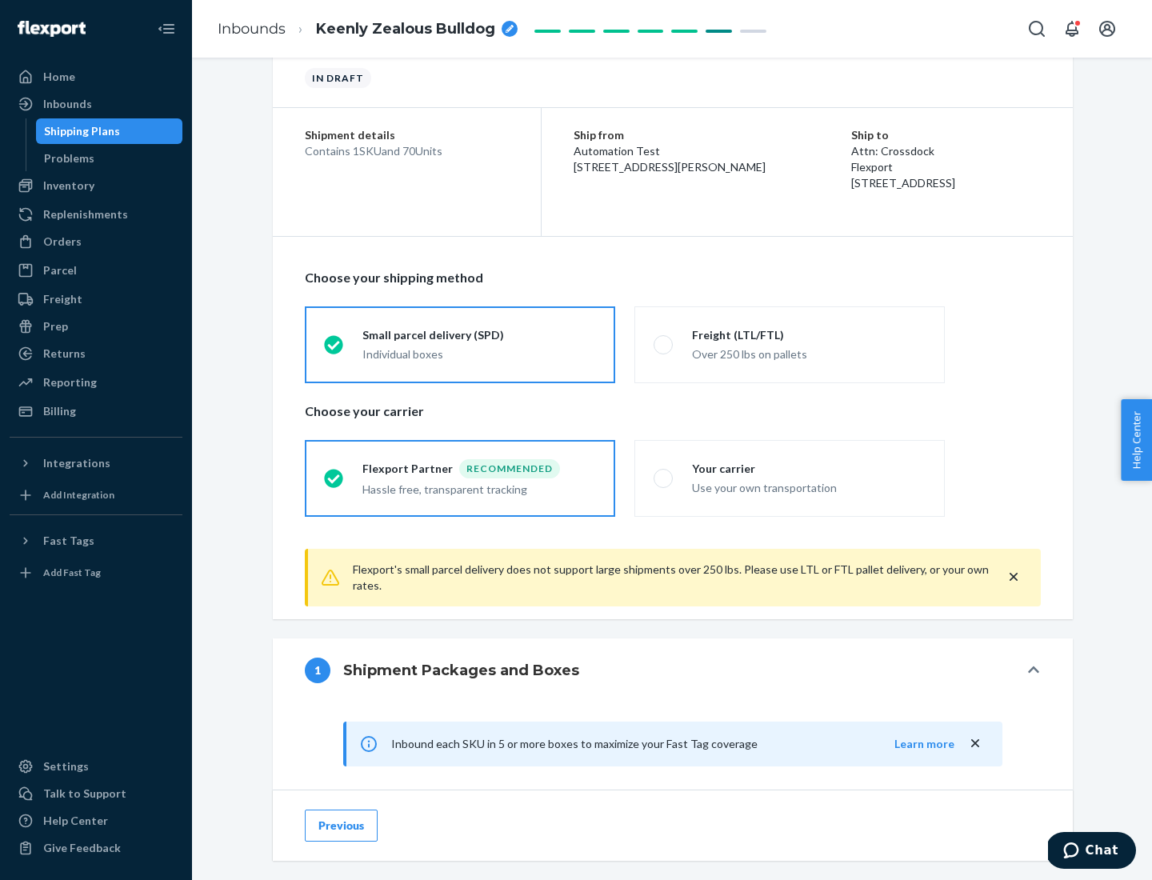
click at [809, 468] on div "Your carrier" at bounding box center [809, 469] width 234 height 16
click at [664, 473] on input "Your carrier Use your own transportation" at bounding box center [659, 478] width 10 height 10
radio input "true"
radio input "false"
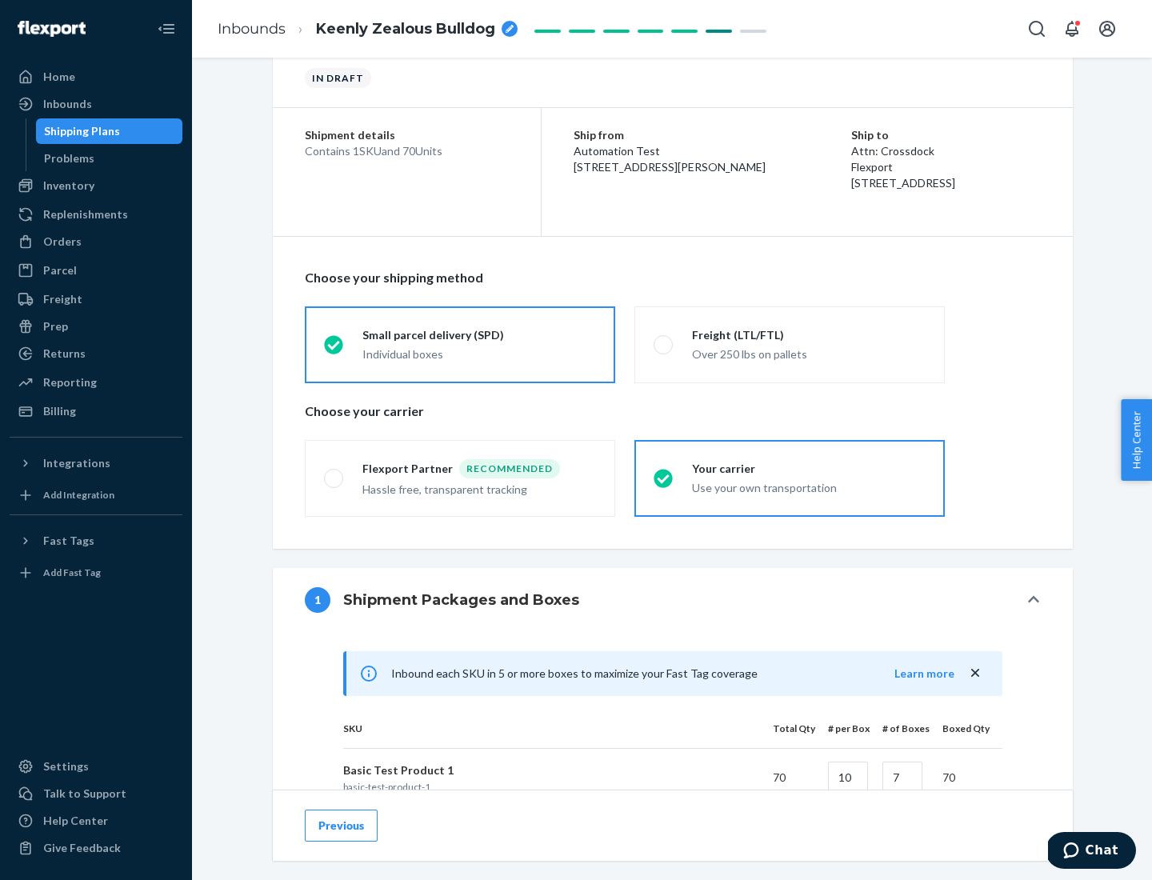
scroll to position [388, 0]
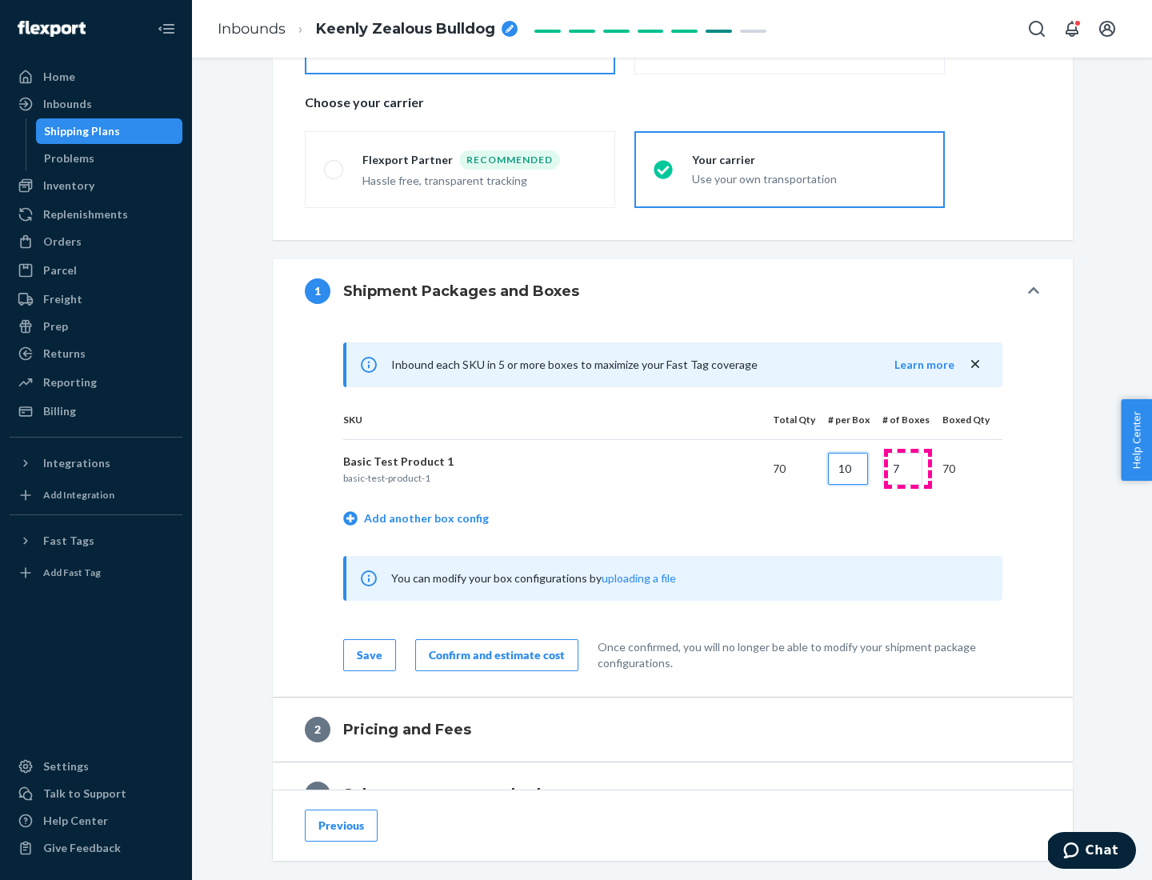
type input "10"
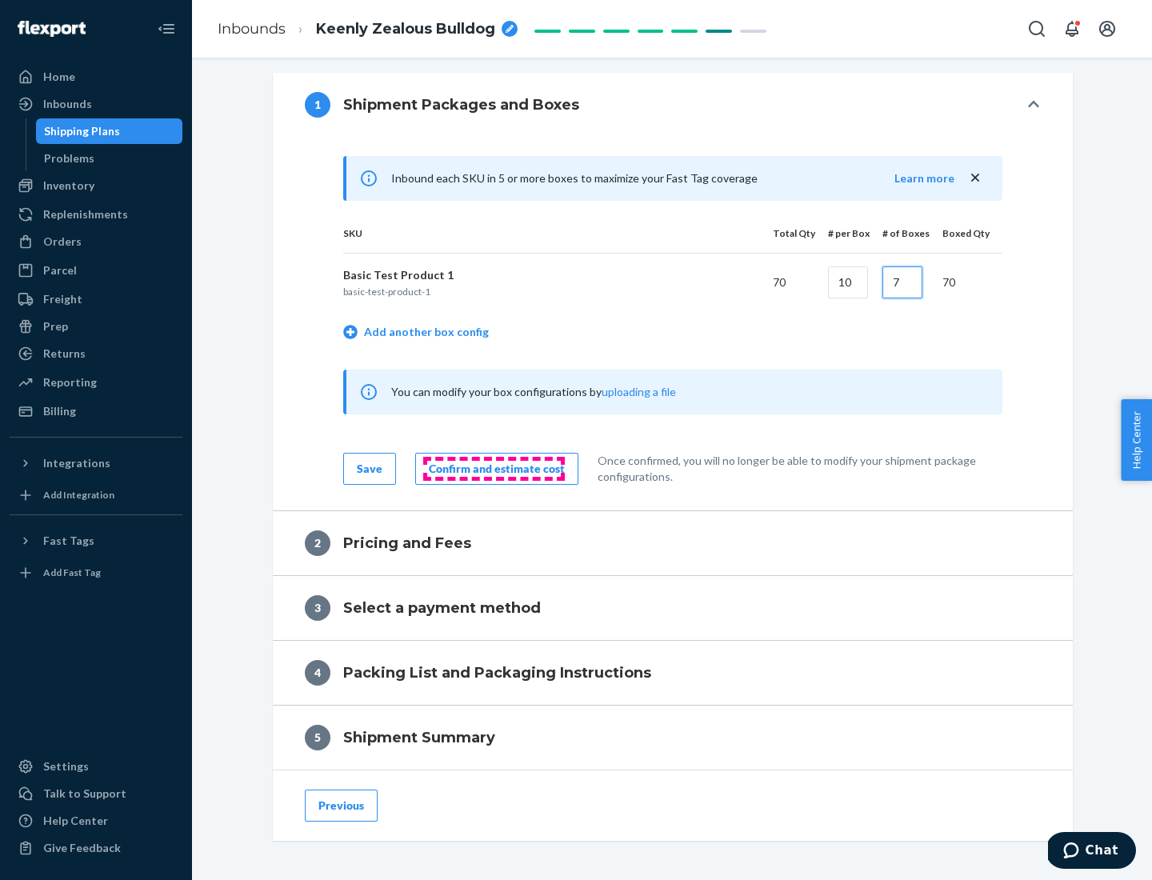
type input "7"
click at [494, 468] on div "Confirm and estimate cost" at bounding box center [497, 469] width 136 height 16
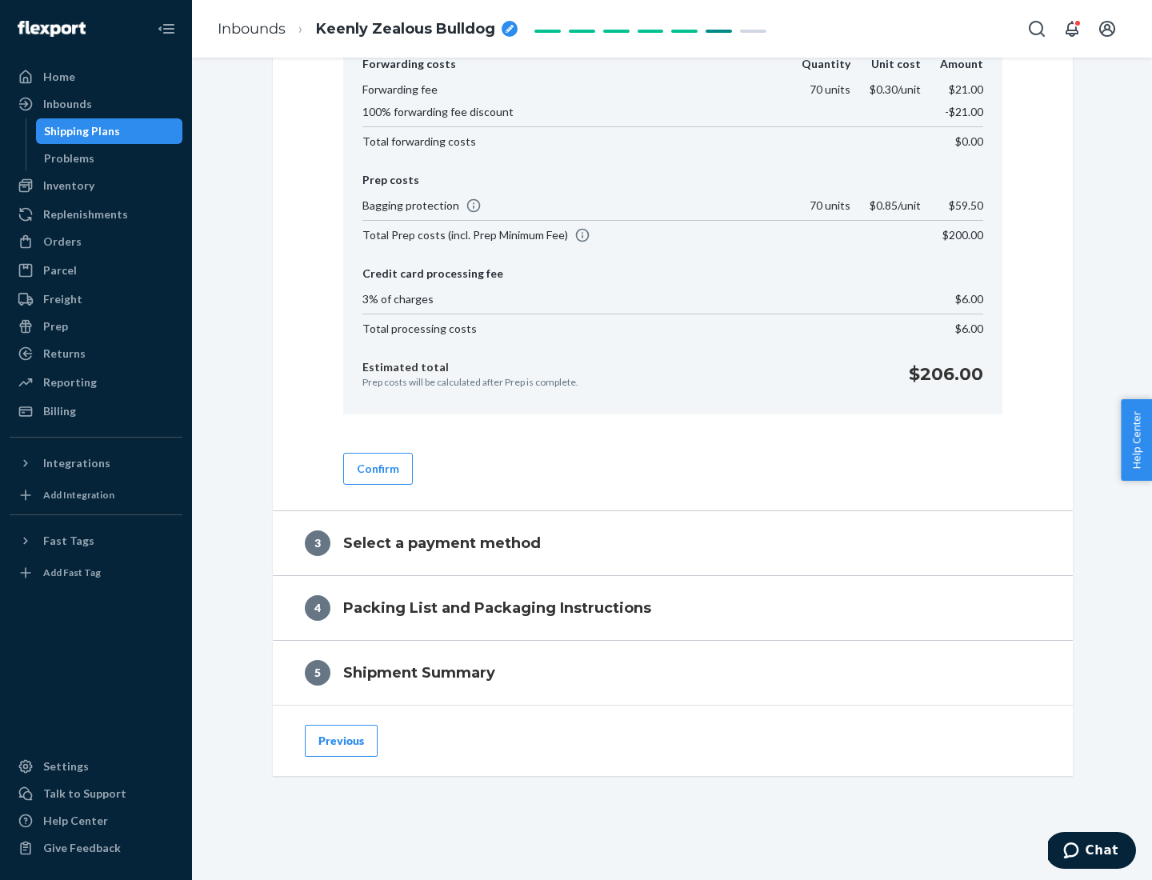
click at [377, 468] on button "Confirm" at bounding box center [378, 469] width 70 height 32
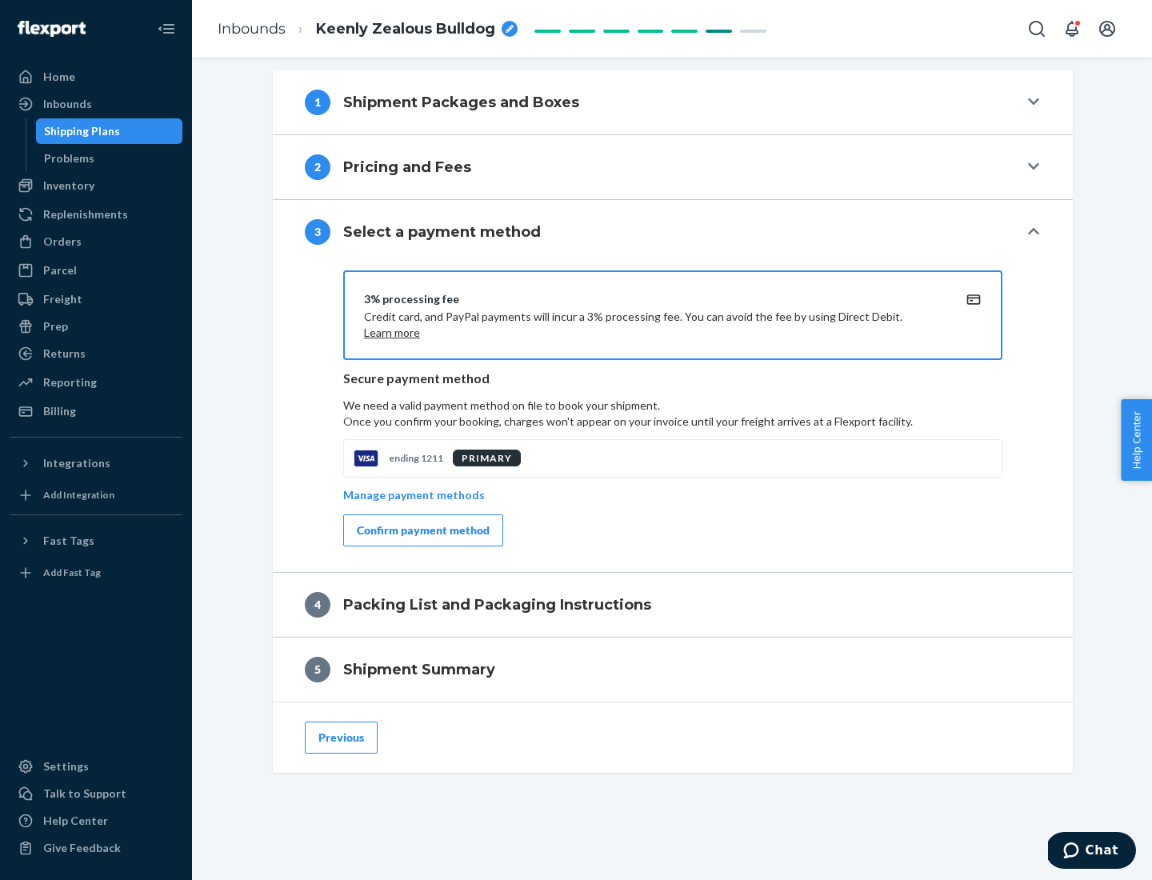
scroll to position [577, 0]
click at [422, 530] on div "Confirm payment method" at bounding box center [423, 530] width 133 height 16
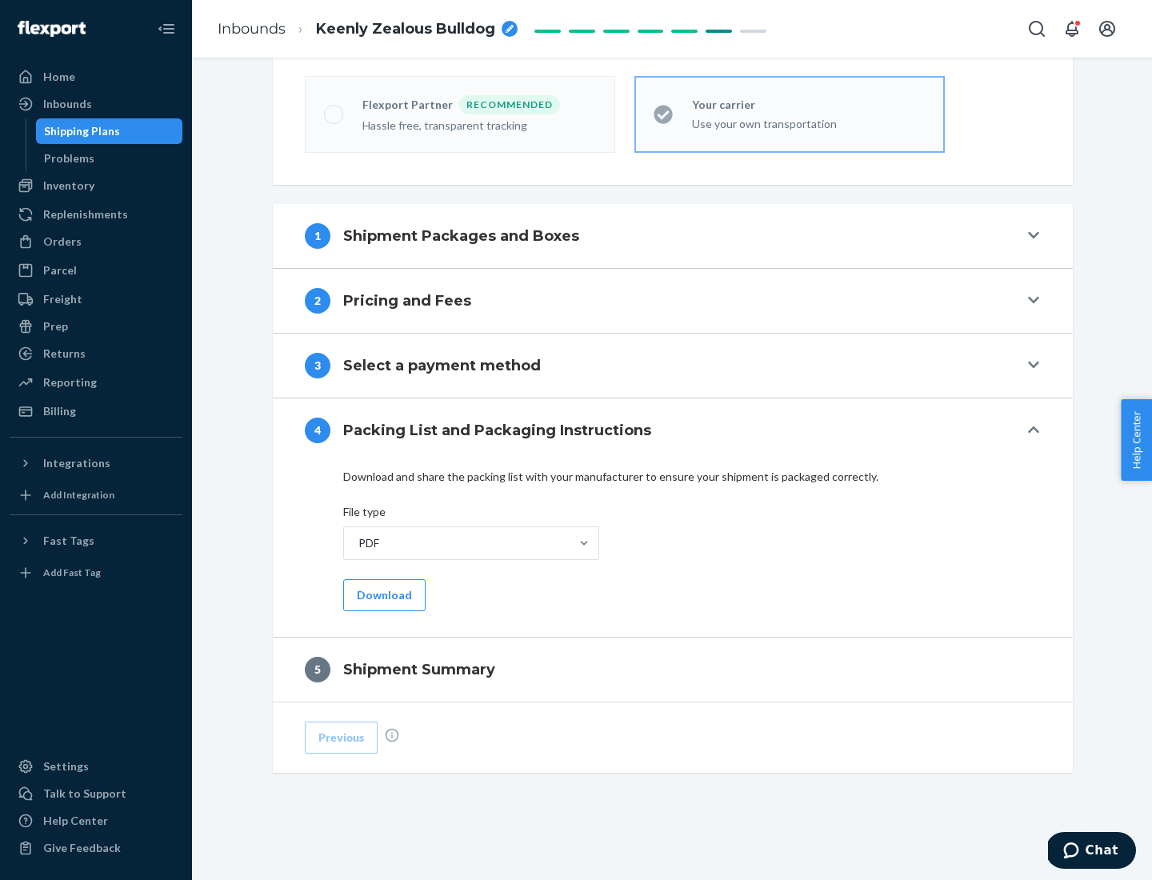
scroll to position [443, 0]
